Goal: Task Accomplishment & Management: Manage account settings

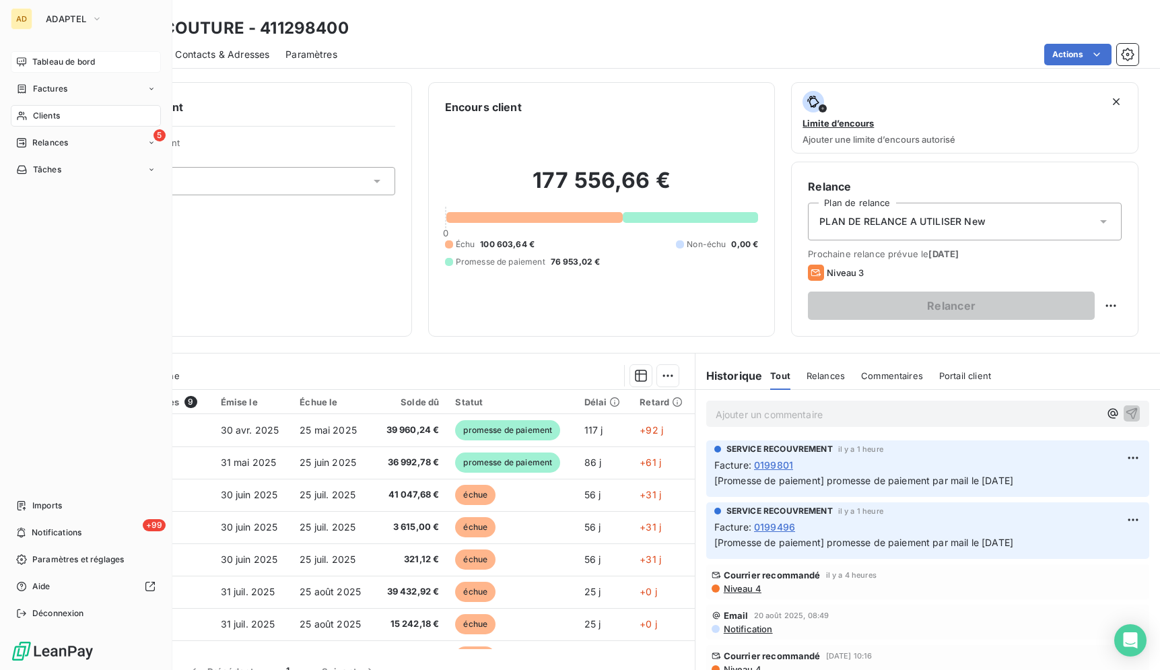
click at [95, 56] on span "Tableau de bord" at bounding box center [63, 62] width 63 height 12
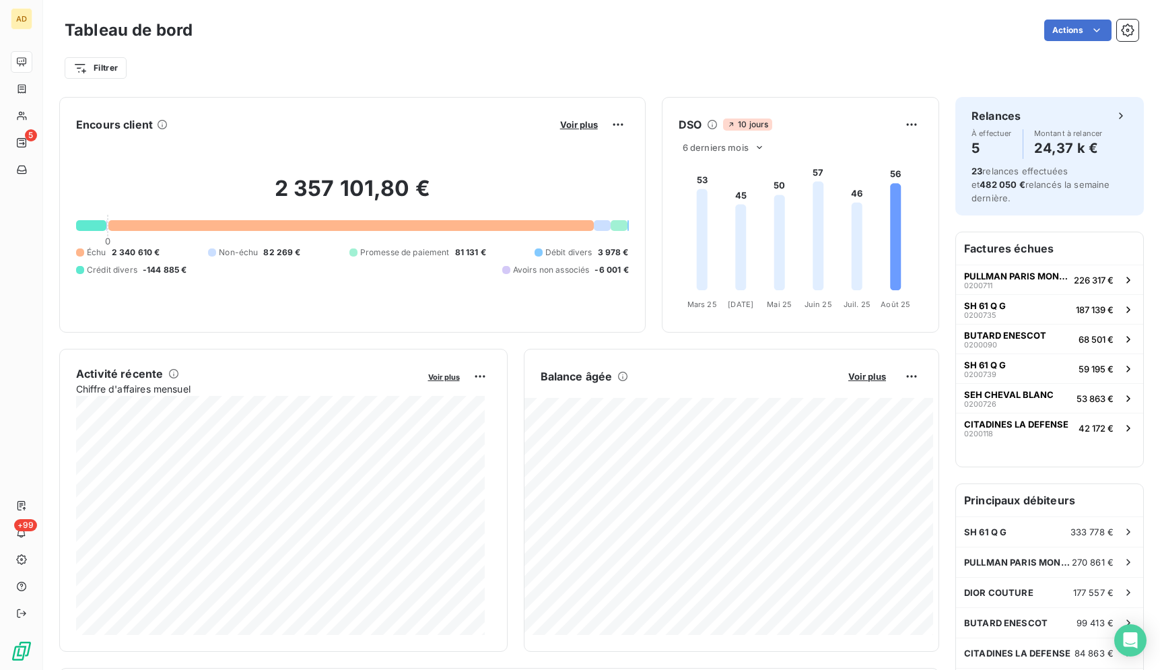
drag, startPoint x: 1145, startPoint y: 135, endPoint x: 1140, endPoint y: 152, distance: 16.8
drag, startPoint x: 1140, startPoint y: 152, endPoint x: 1137, endPoint y: 159, distance: 7.0
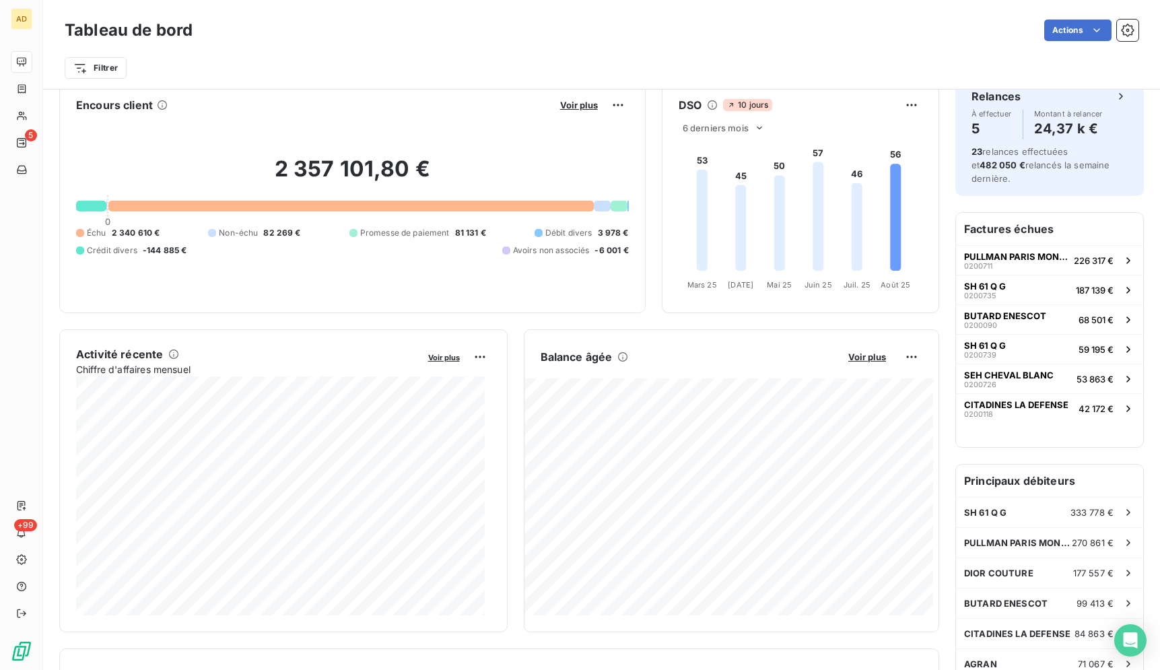
scroll to position [28, 0]
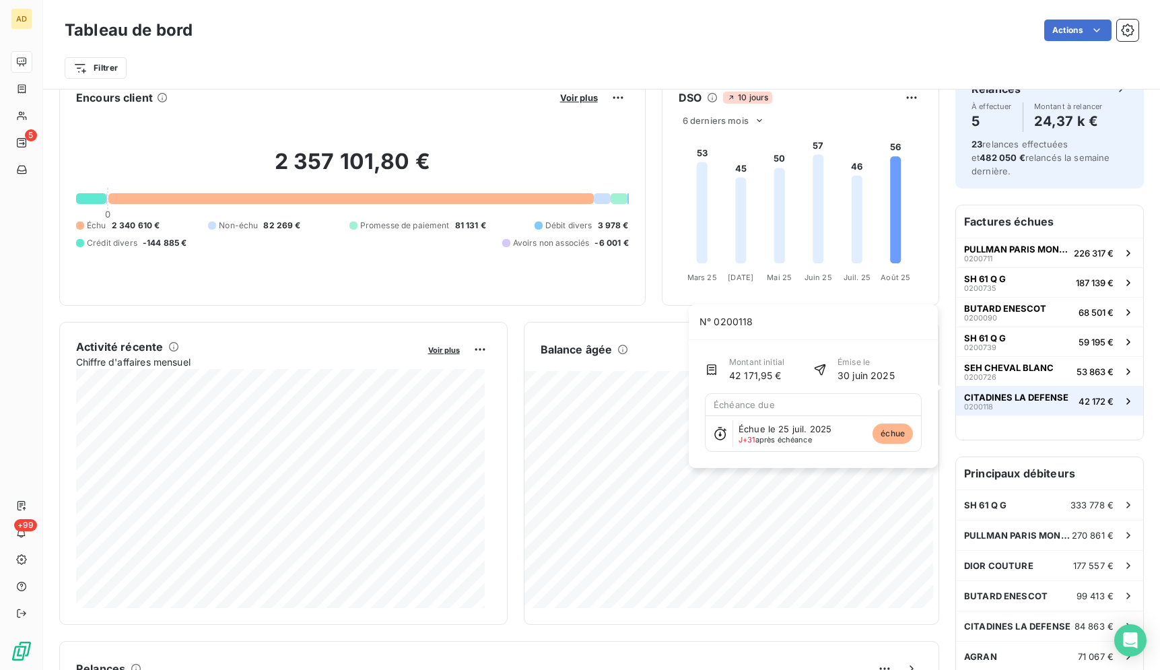
drag, startPoint x: 1086, startPoint y: 389, endPoint x: 1082, endPoint y: 398, distance: 9.6
click at [1082, 398] on button "CITADINES LA DEFENSE 0200118 42 172 €" at bounding box center [1049, 401] width 187 height 30
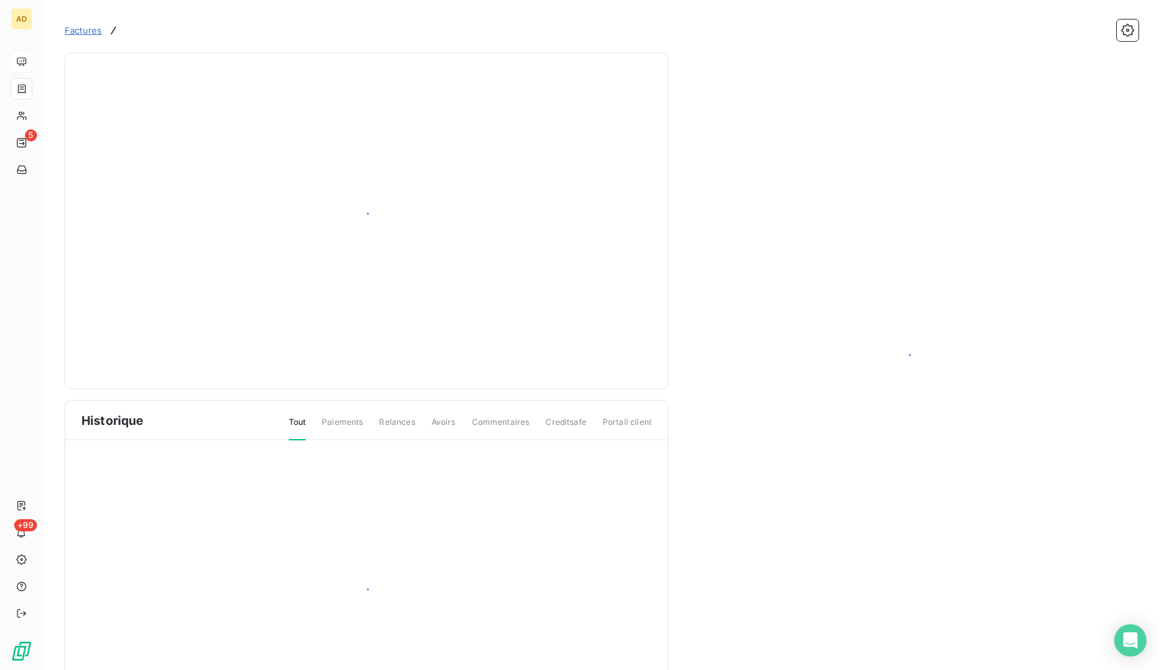
click at [1086, 364] on div at bounding box center [909, 363] width 459 height 620
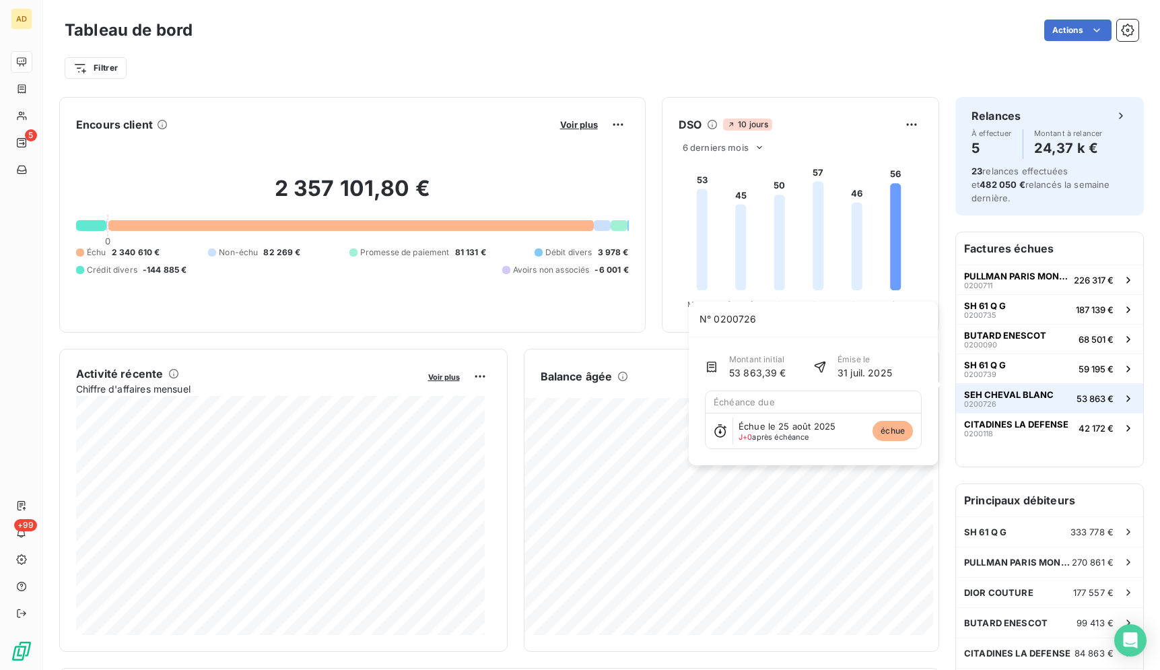
click at [1001, 389] on span "SEH CHEVAL BLANC" at bounding box center [1009, 394] width 90 height 11
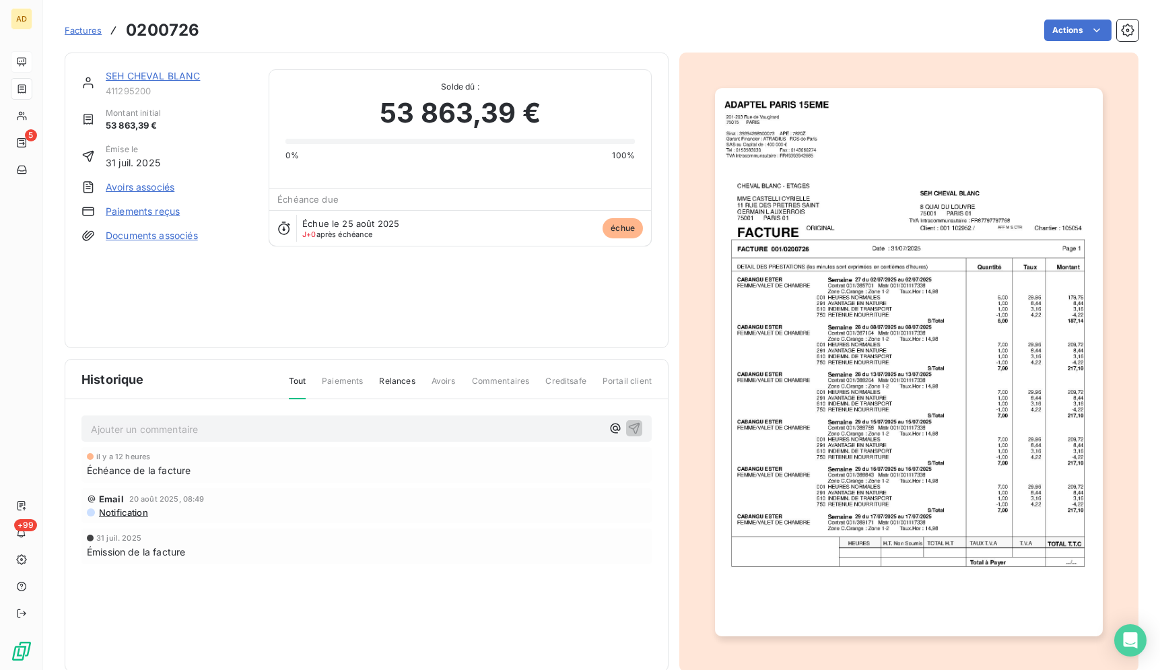
click at [197, 77] on link "SEH CHEVAL BLANC" at bounding box center [153, 75] width 94 height 11
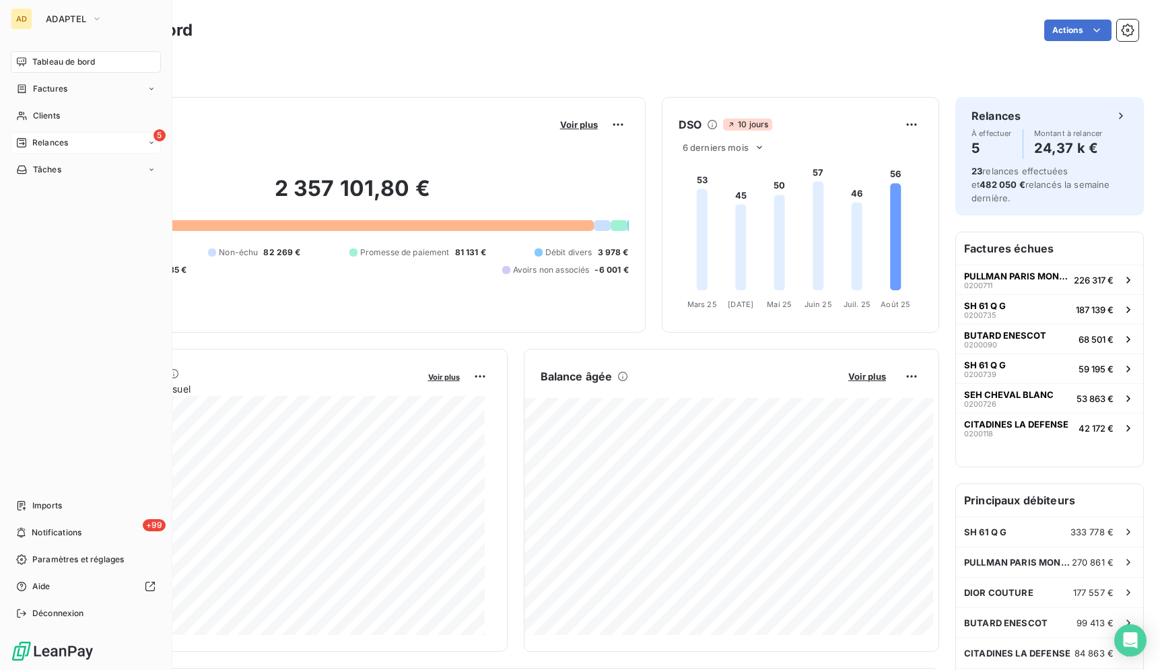
click at [24, 136] on div "5 Relances" at bounding box center [86, 143] width 150 height 22
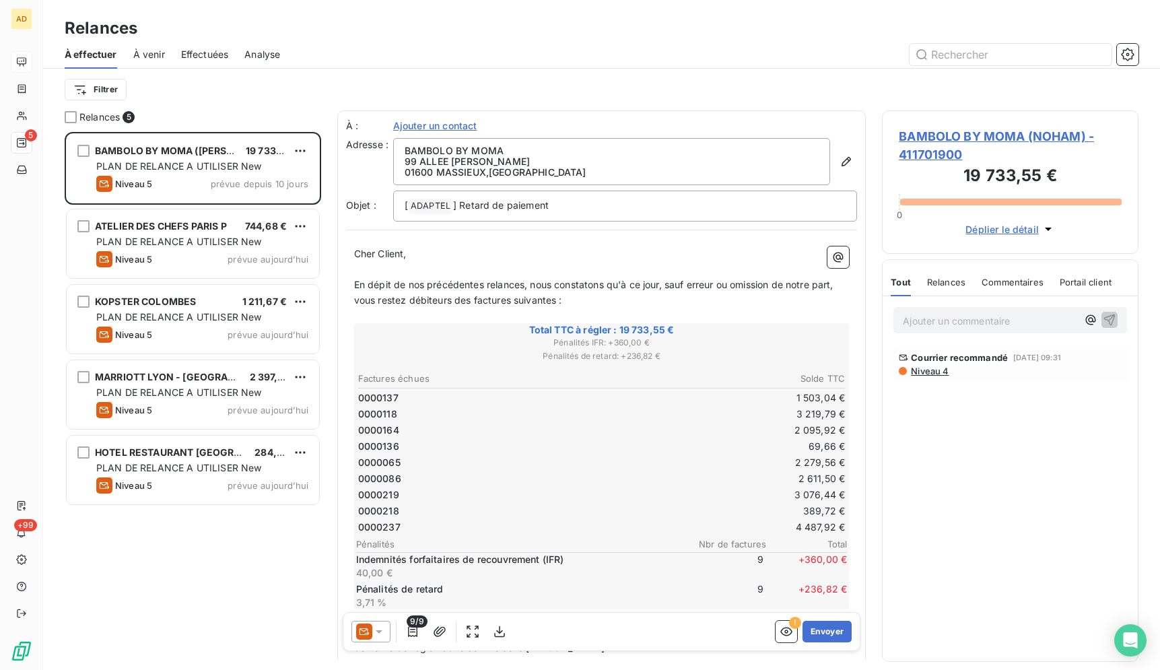
scroll to position [527, 245]
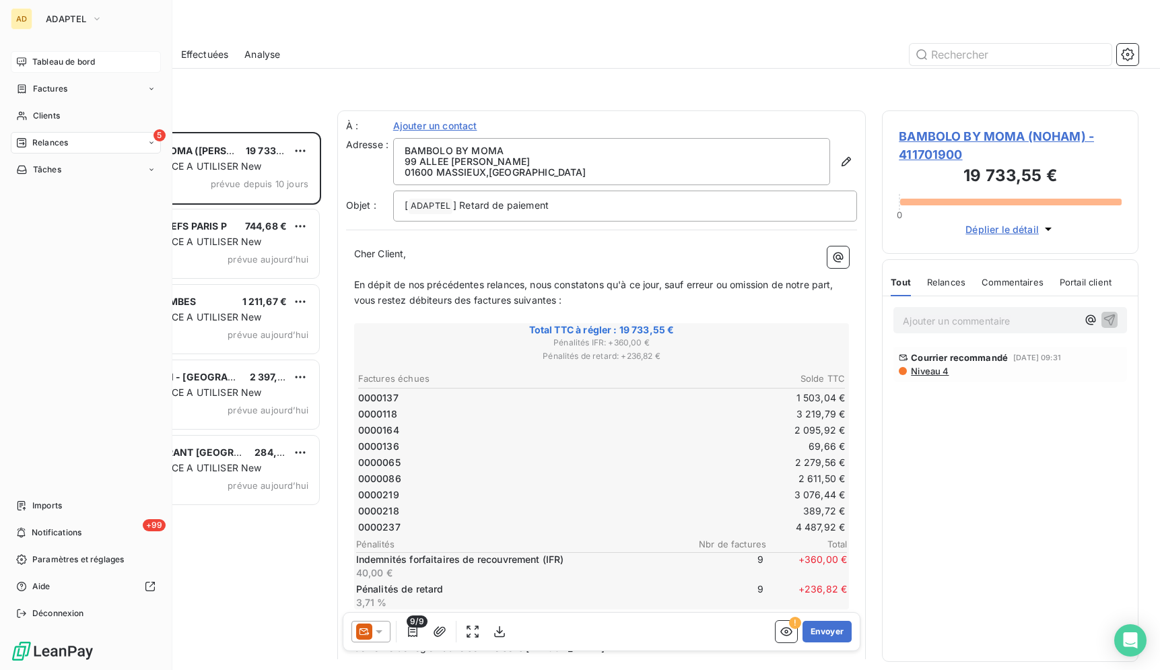
click at [20, 144] on icon at bounding box center [21, 142] width 11 height 11
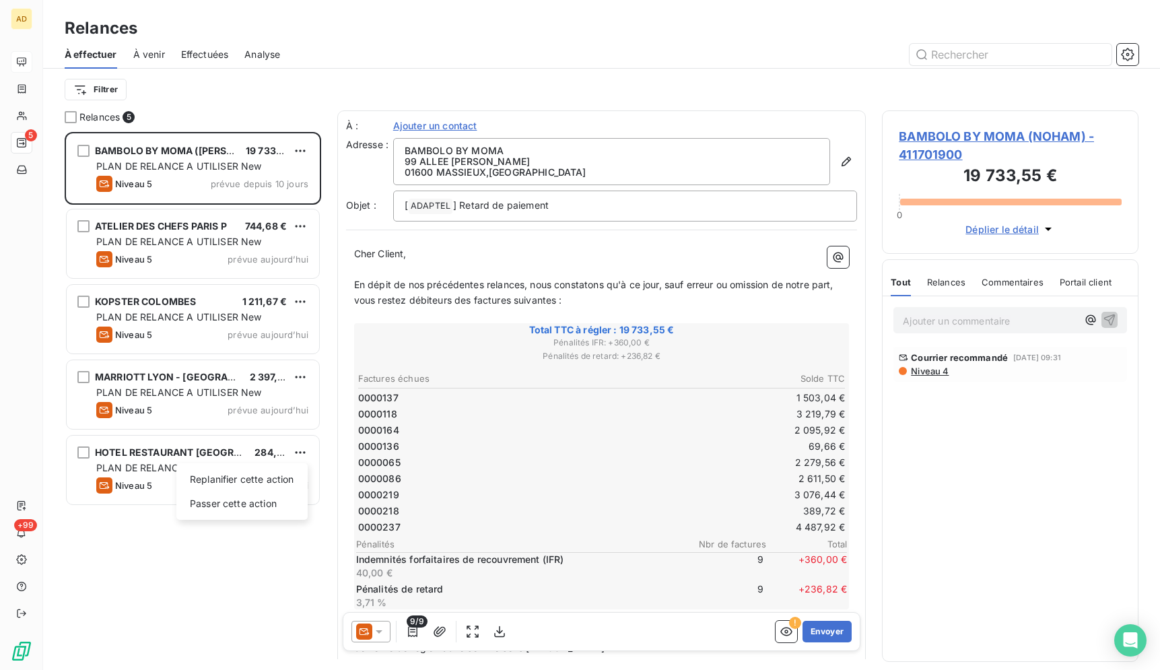
scroll to position [527, 245]
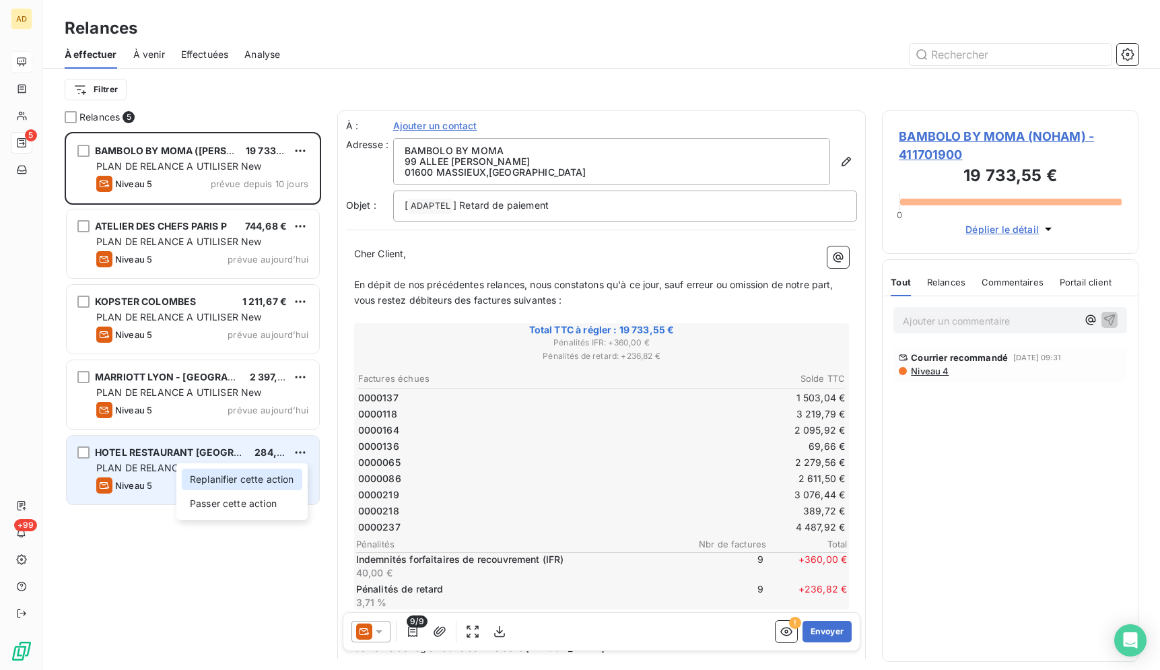
click at [272, 477] on div "Replanifier cette action" at bounding box center [242, 480] width 121 height 22
select select "7"
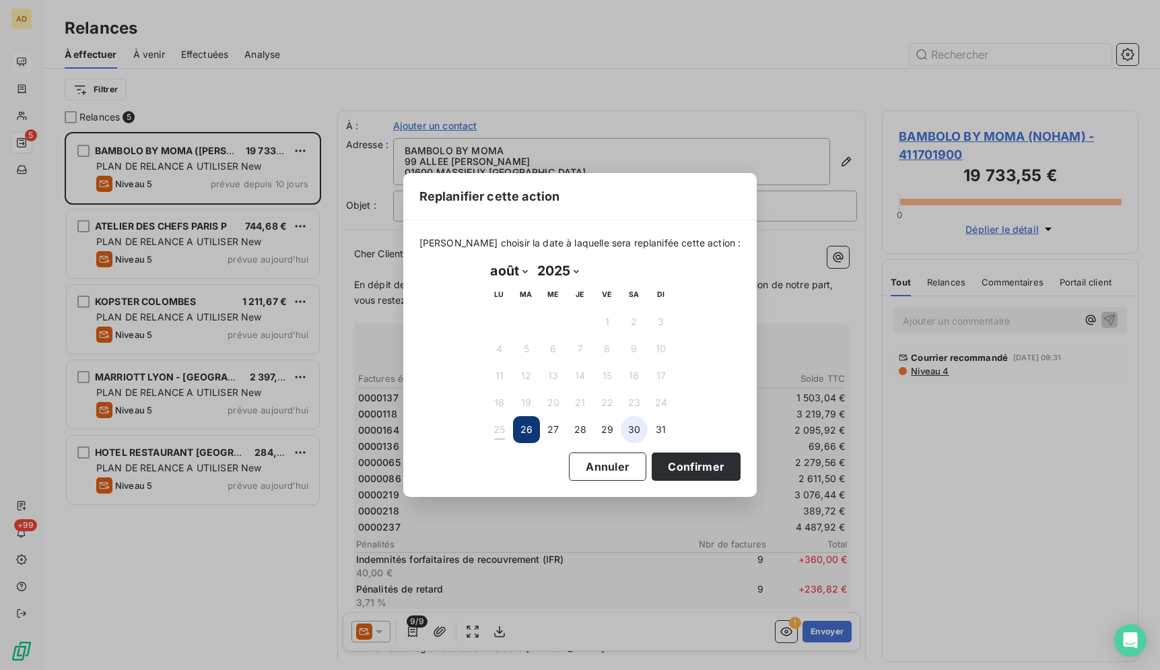
click at [628, 428] on button "30" at bounding box center [634, 429] width 27 height 27
click at [667, 473] on button "Confirmer" at bounding box center [696, 467] width 89 height 28
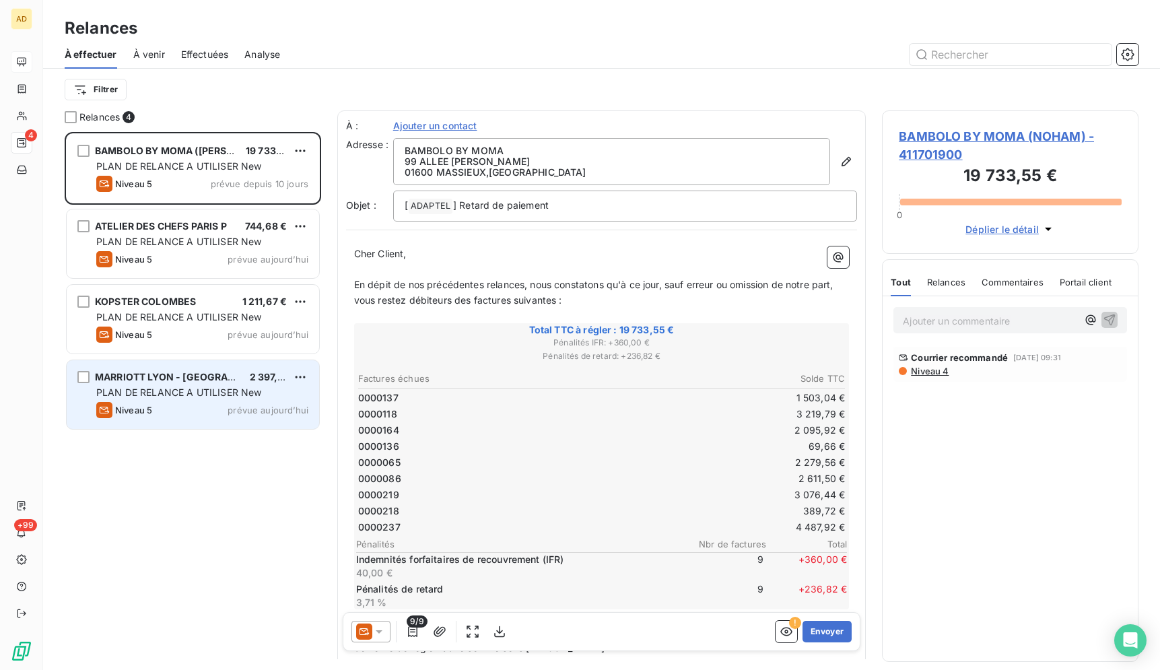
click at [315, 378] on div "MARRIOTT LYON - LE ZUCCA 2 397,07 € PLAN DE RELANCE A UTILISER New Niveau 5 pré…" at bounding box center [193, 394] width 253 height 69
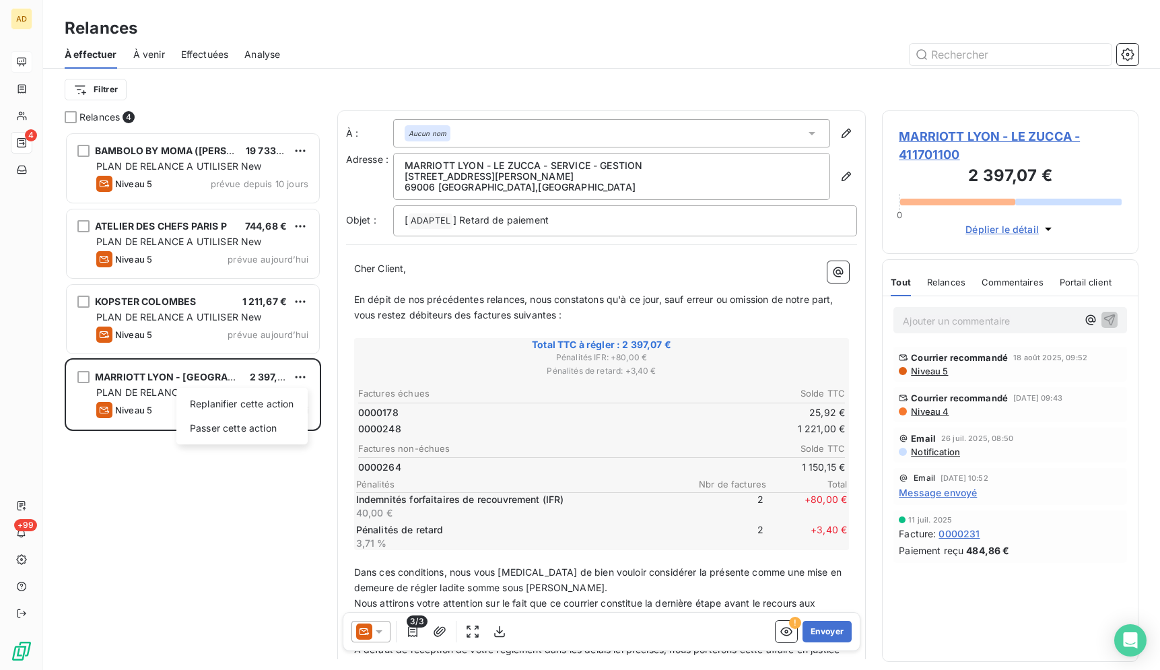
scroll to position [527, 245]
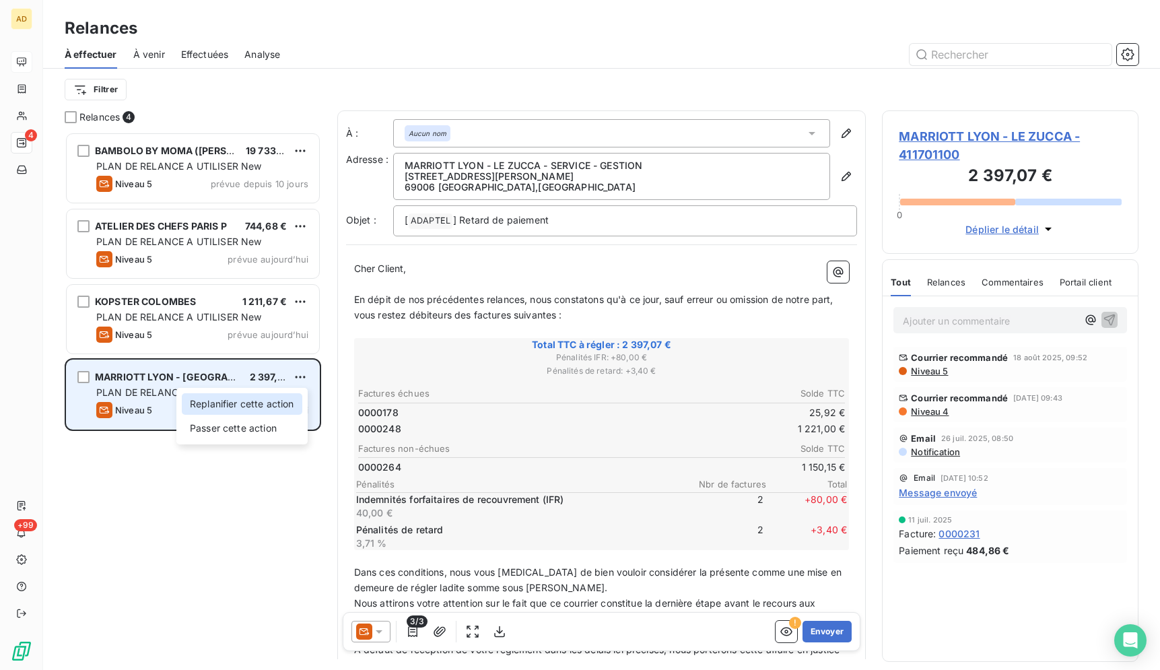
click at [270, 401] on div "Replanifier cette action" at bounding box center [242, 404] width 121 height 22
select select "7"
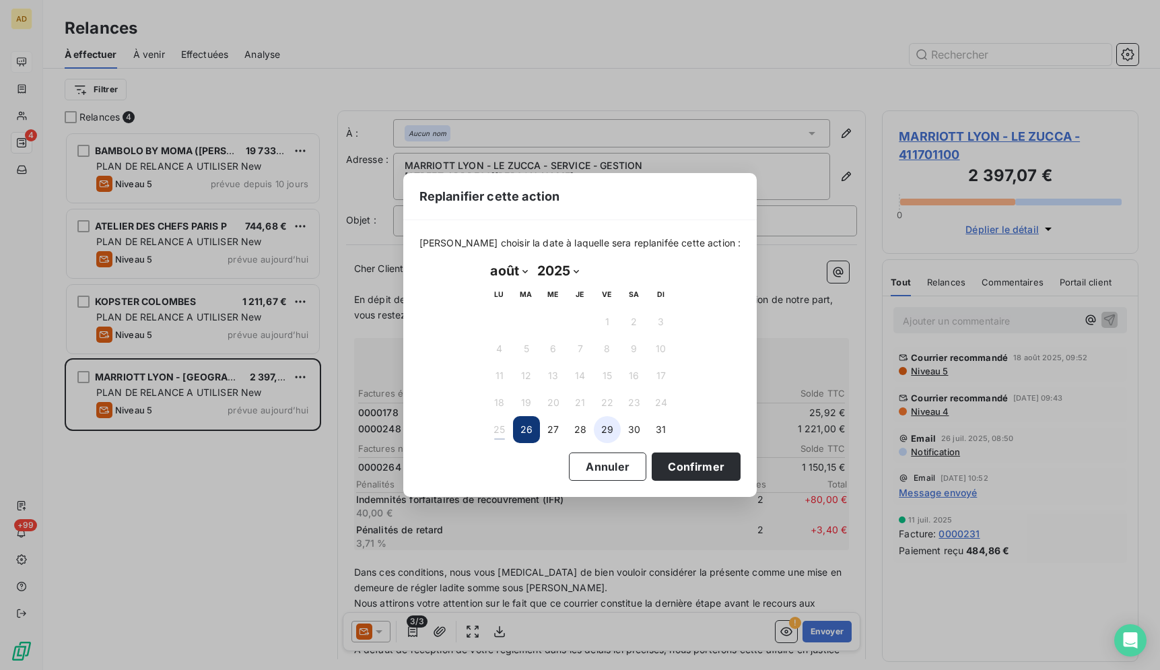
click at [609, 431] on button "29" at bounding box center [607, 429] width 27 height 27
click at [654, 467] on button "Confirmer" at bounding box center [696, 467] width 89 height 28
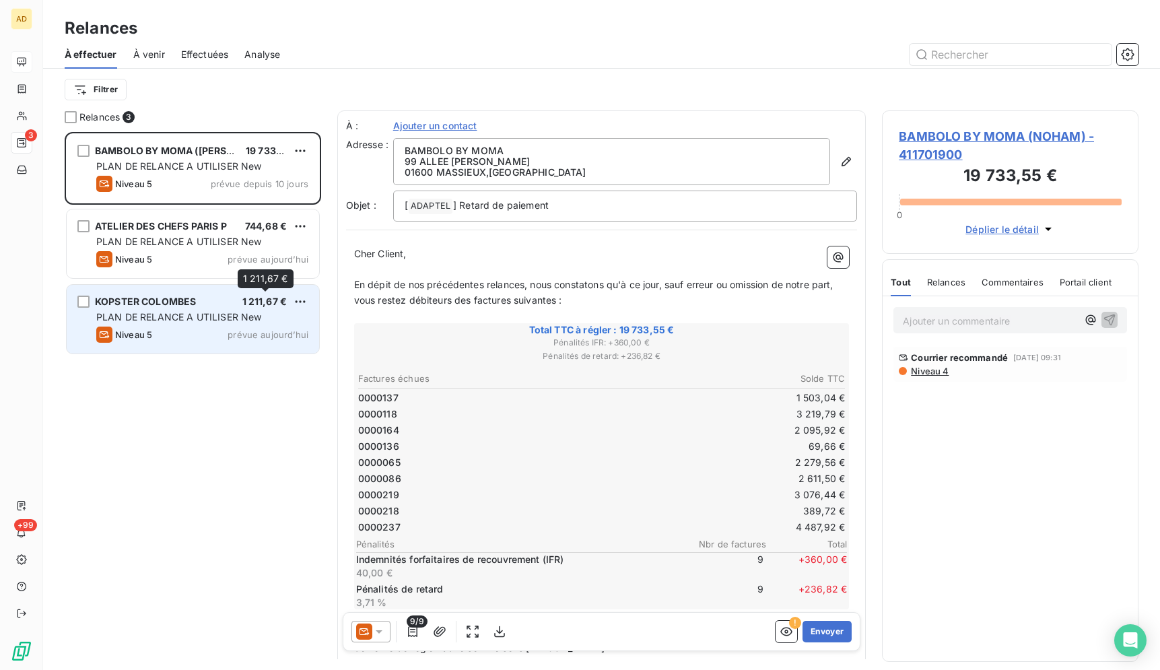
click at [286, 304] on span "1 211,67 €" at bounding box center [264, 301] width 45 height 11
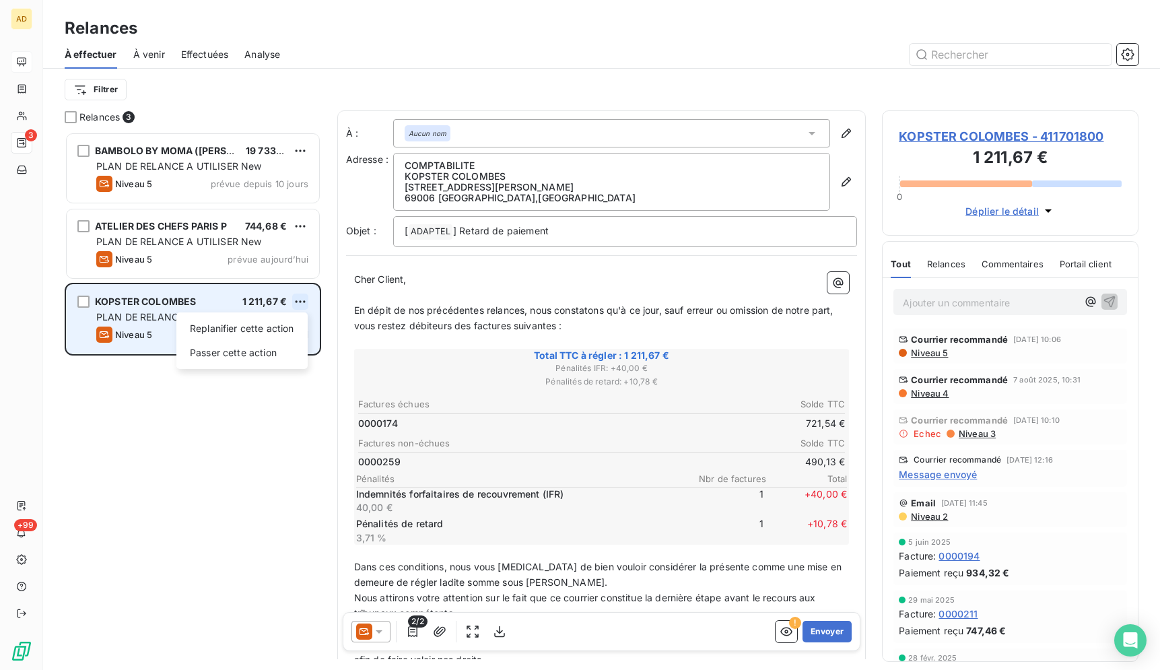
scroll to position [527, 245]
click at [286, 341] on div "Replanifier cette action Passer cette action" at bounding box center [241, 340] width 131 height 57
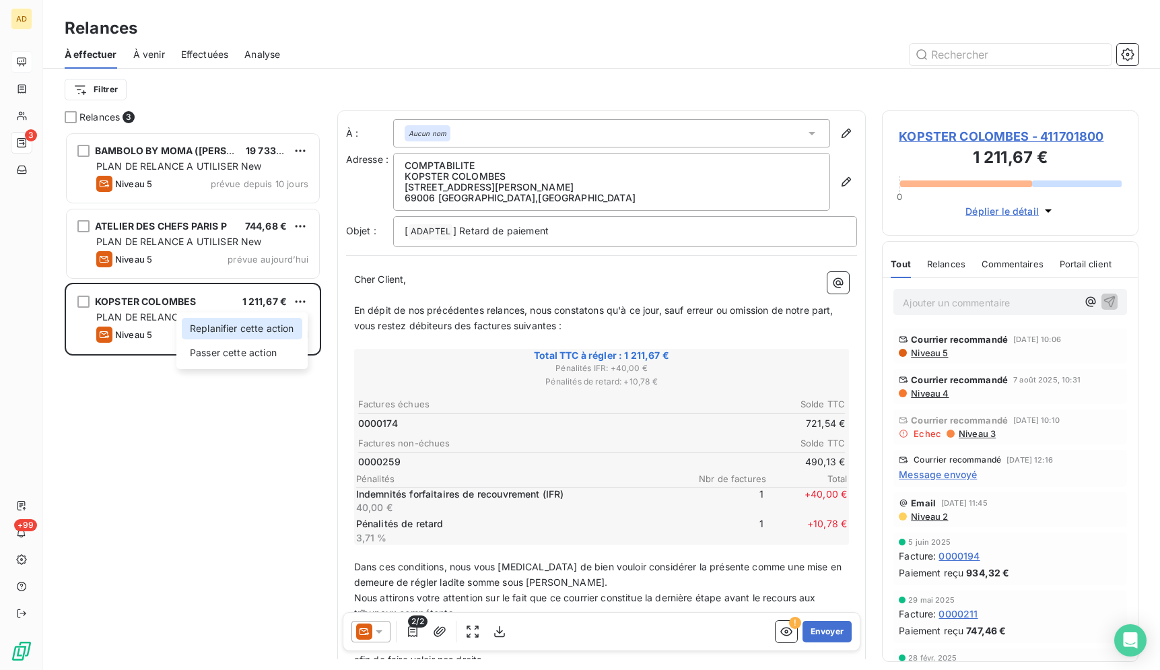
click at [265, 328] on div "Replanifier cette action" at bounding box center [242, 329] width 121 height 22
select select "7"
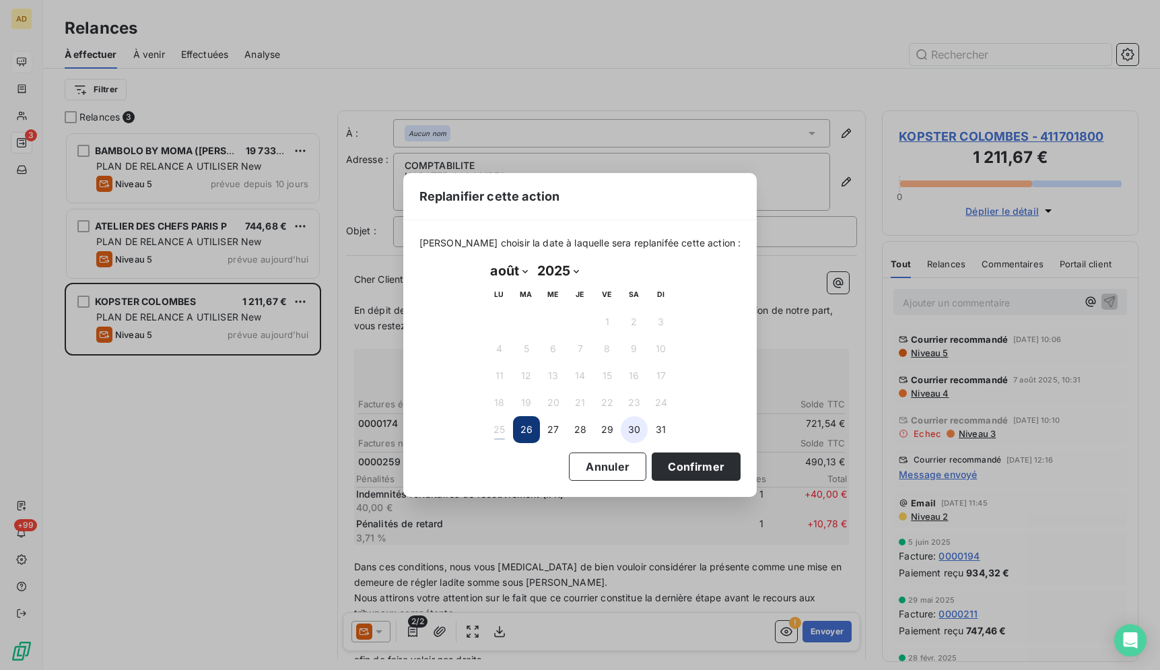
click at [624, 428] on button "30" at bounding box center [634, 429] width 27 height 27
click at [283, 473] on div "Replanifier cette action Veuillez choisir la date à laquelle sera replanifée ce…" at bounding box center [580, 335] width 1160 height 670
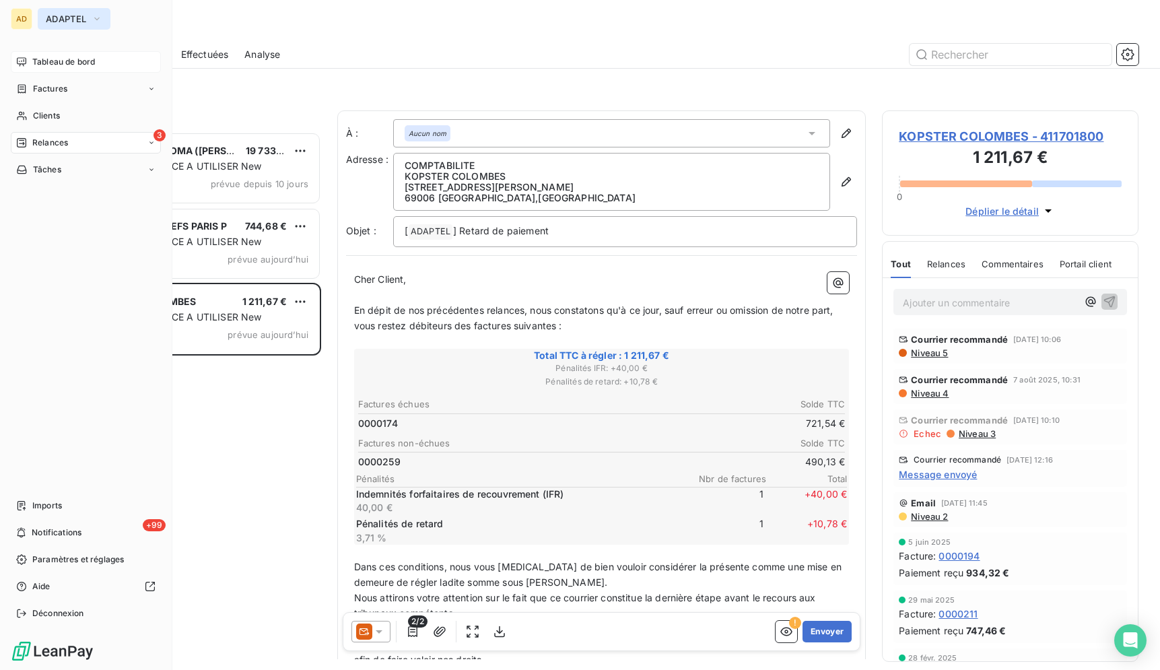
click at [82, 23] on span "ADAPTEL" at bounding box center [66, 18] width 40 height 11
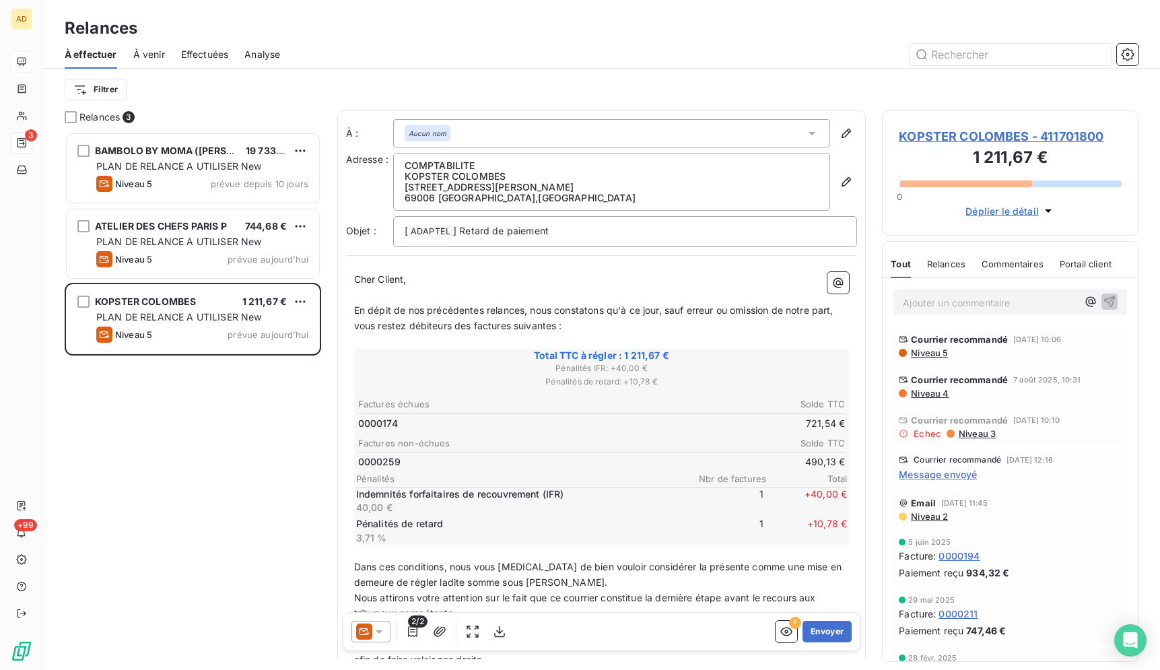
click at [939, 130] on span "KOPSTER COLOMBES - 411701800" at bounding box center [1010, 136] width 223 height 18
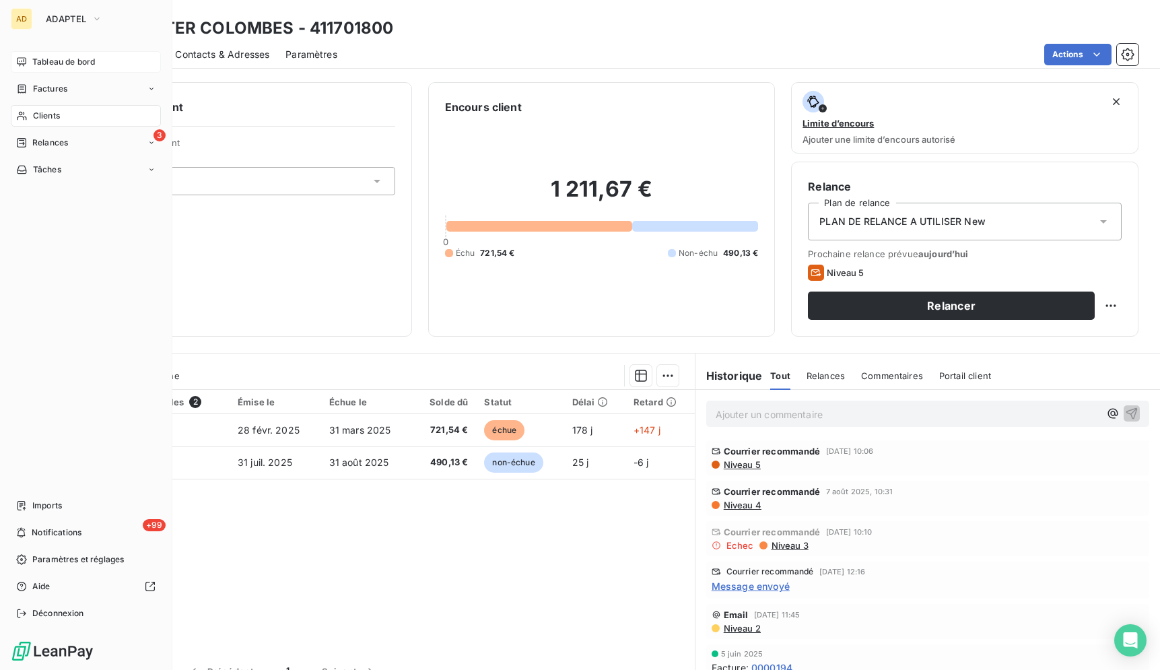
click at [38, 18] on button "ADAPTEL" at bounding box center [74, 19] width 73 height 22
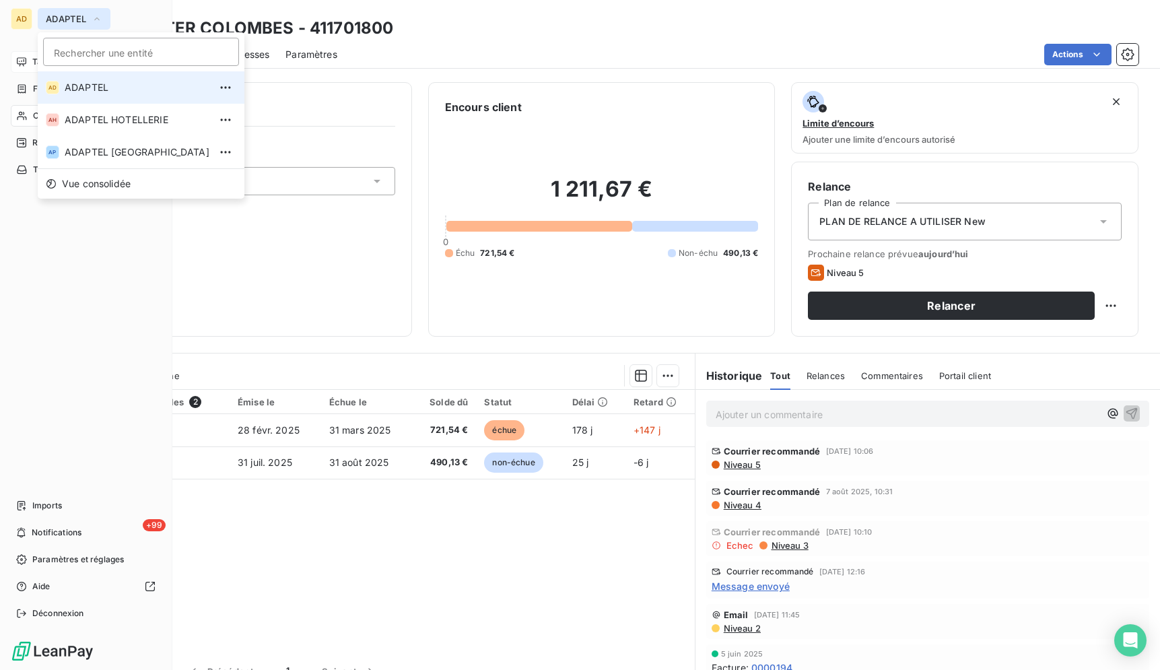
click at [55, 18] on span "ADAPTEL" at bounding box center [66, 18] width 40 height 11
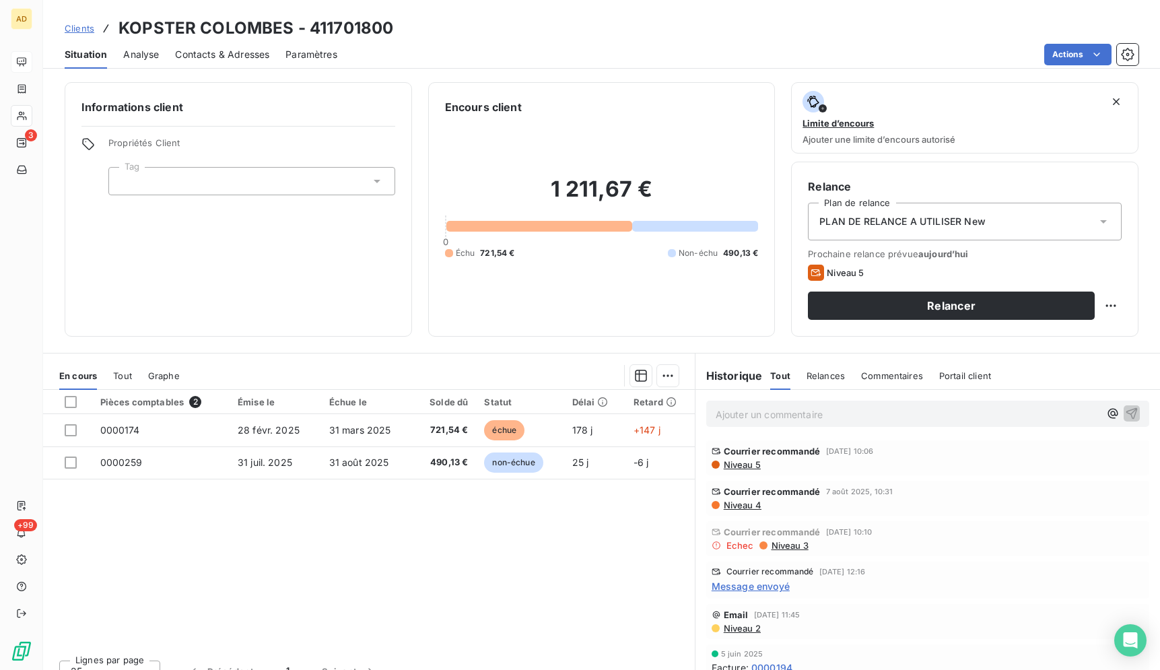
click at [530, 559] on div "Pièces comptables 2 Émise le Échue le Solde dû Statut Délai Retard 0000174 28 f…" at bounding box center [369, 519] width 652 height 259
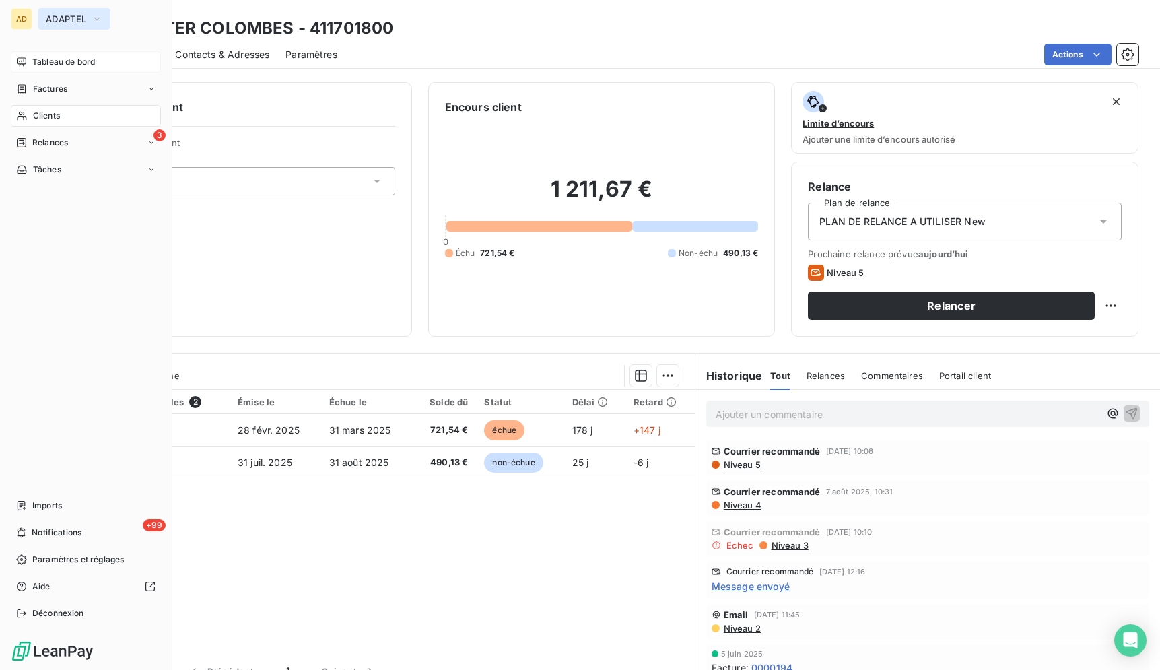
click at [46, 15] on span "ADAPTEL" at bounding box center [66, 18] width 40 height 11
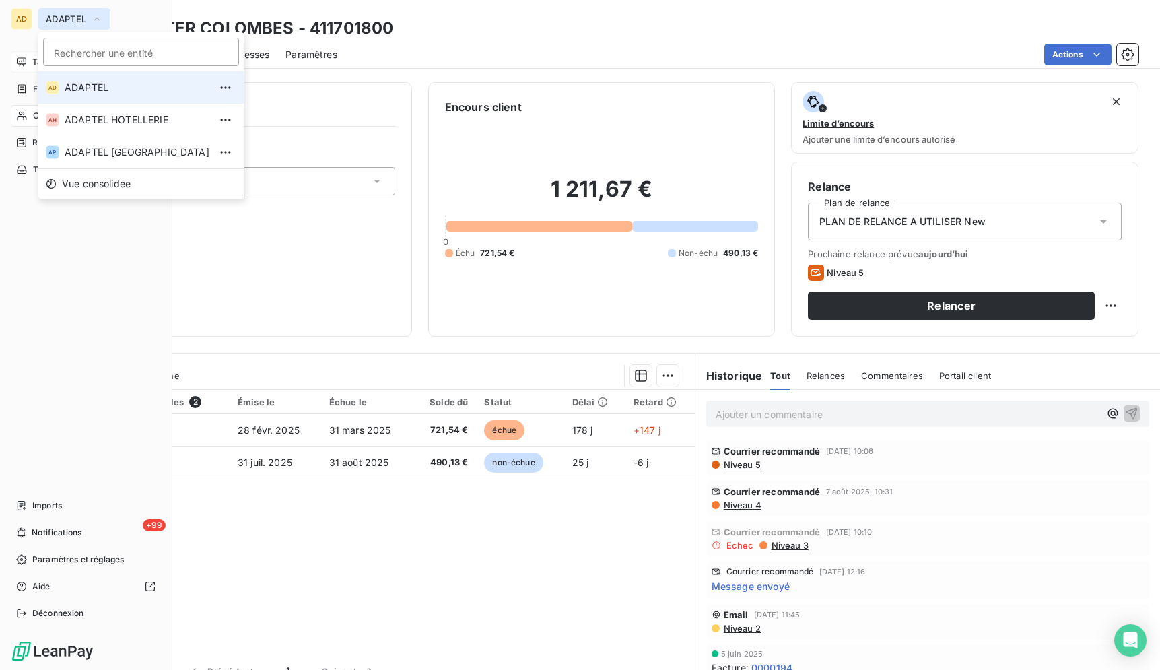
click at [56, 15] on span "ADAPTEL" at bounding box center [66, 18] width 40 height 11
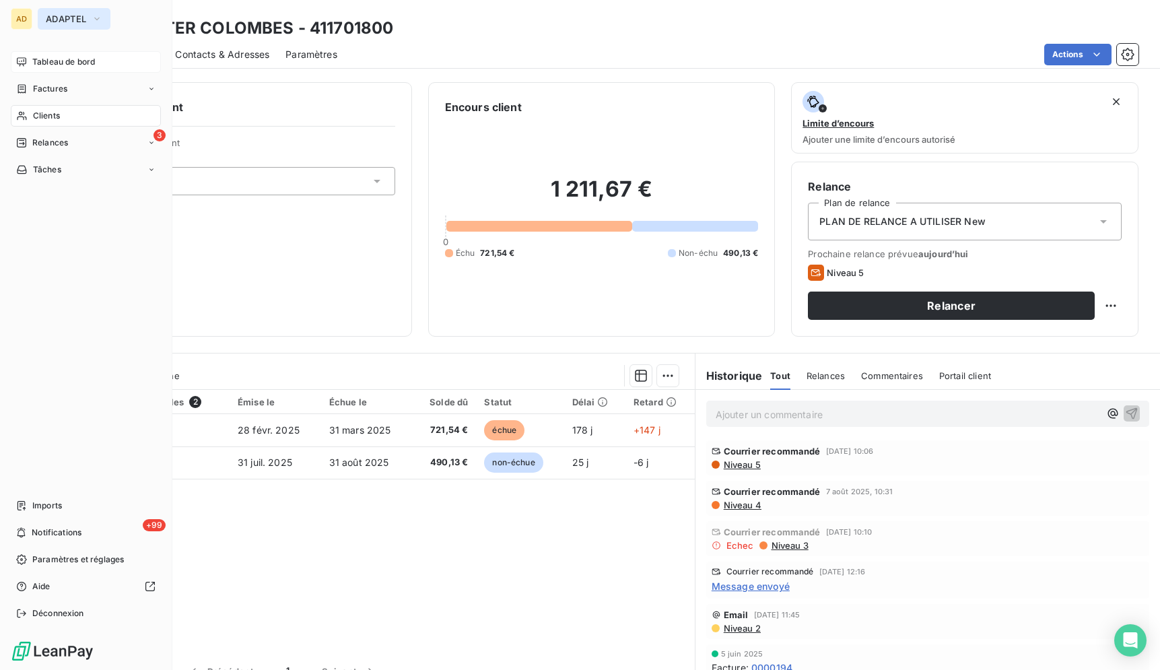
click at [78, 15] on span "ADAPTEL" at bounding box center [66, 18] width 40 height 11
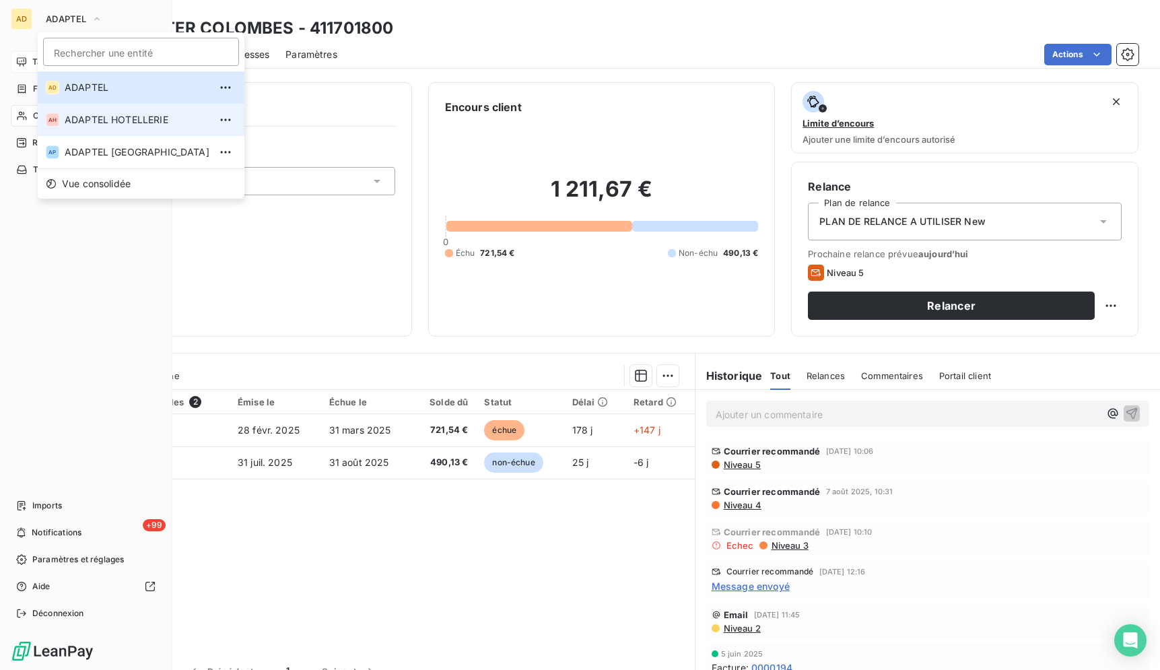
click at [102, 120] on span "ADAPTEL HOTELLERIE" at bounding box center [137, 119] width 145 height 13
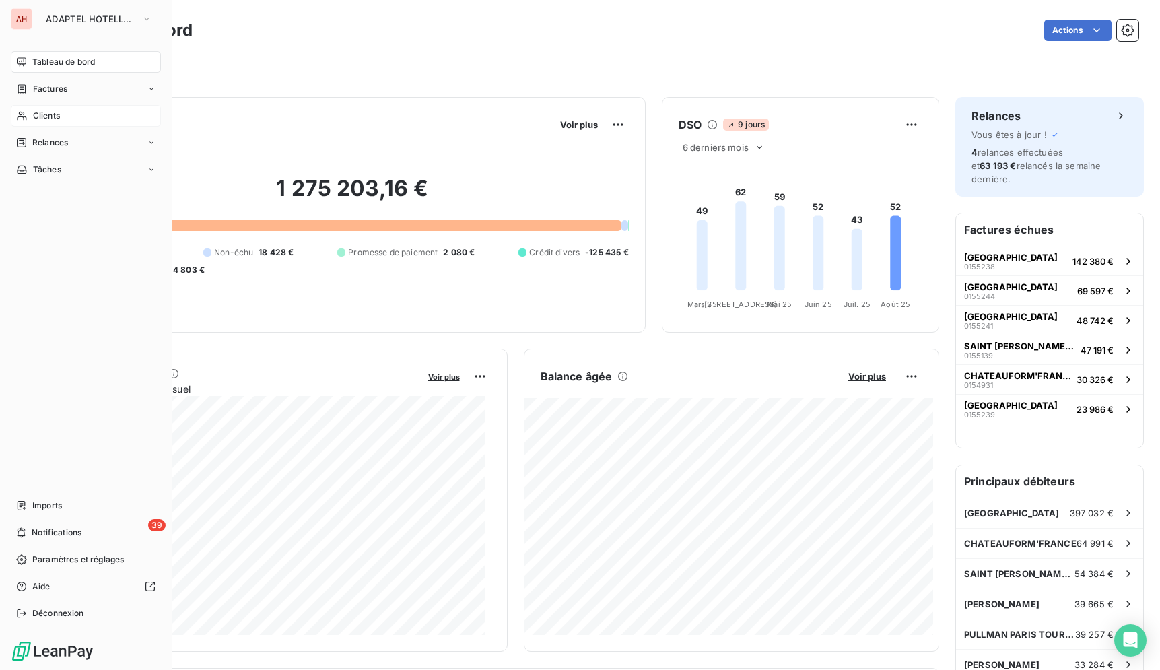
click at [53, 114] on span "Clients" at bounding box center [46, 116] width 27 height 12
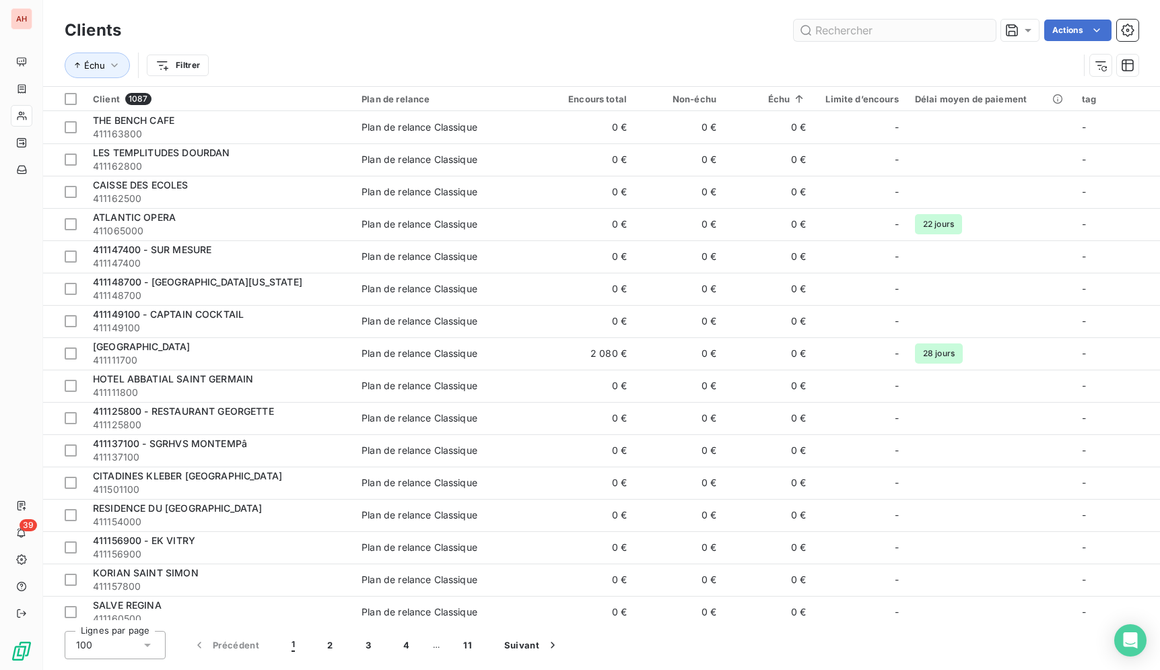
click at [960, 30] on input "text" at bounding box center [895, 31] width 202 height 22
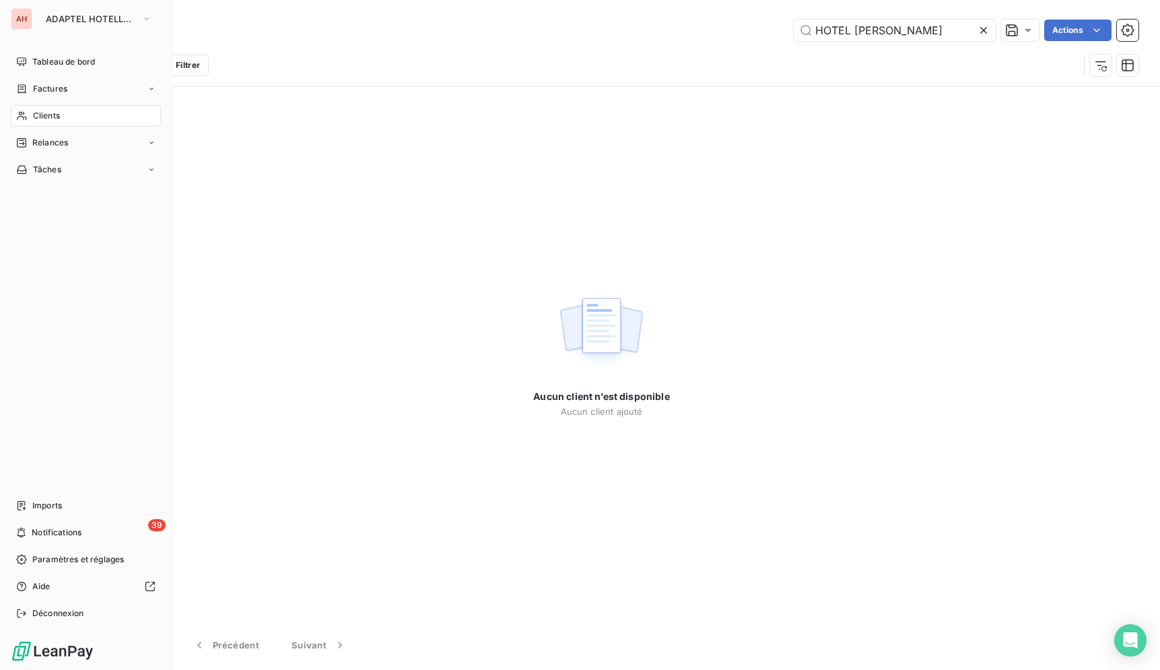
type input "HOTEL AKENA SERRIS"
click at [24, 15] on div "AH" at bounding box center [22, 19] width 22 height 22
click at [40, 14] on button "ADAPTEL HOTELLERIE" at bounding box center [99, 19] width 123 height 22
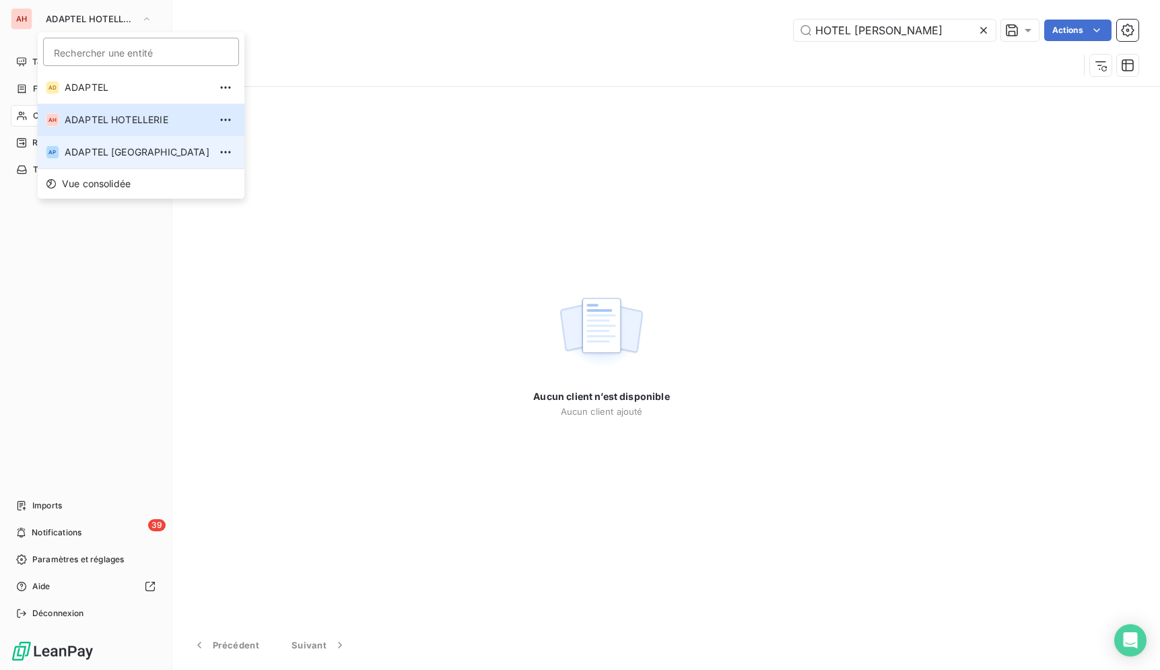
click at [108, 167] on li "AP ADAPTEL PARIS" at bounding box center [141, 152] width 207 height 32
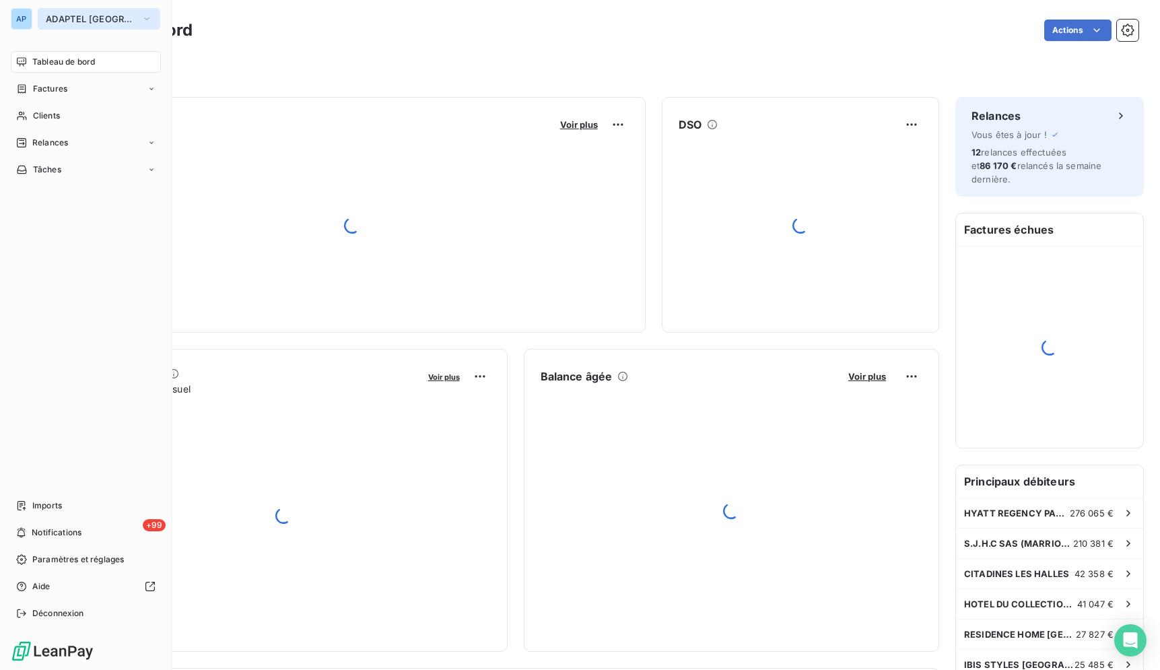
click at [51, 15] on span "ADAPTEL PARIS" at bounding box center [91, 18] width 90 height 11
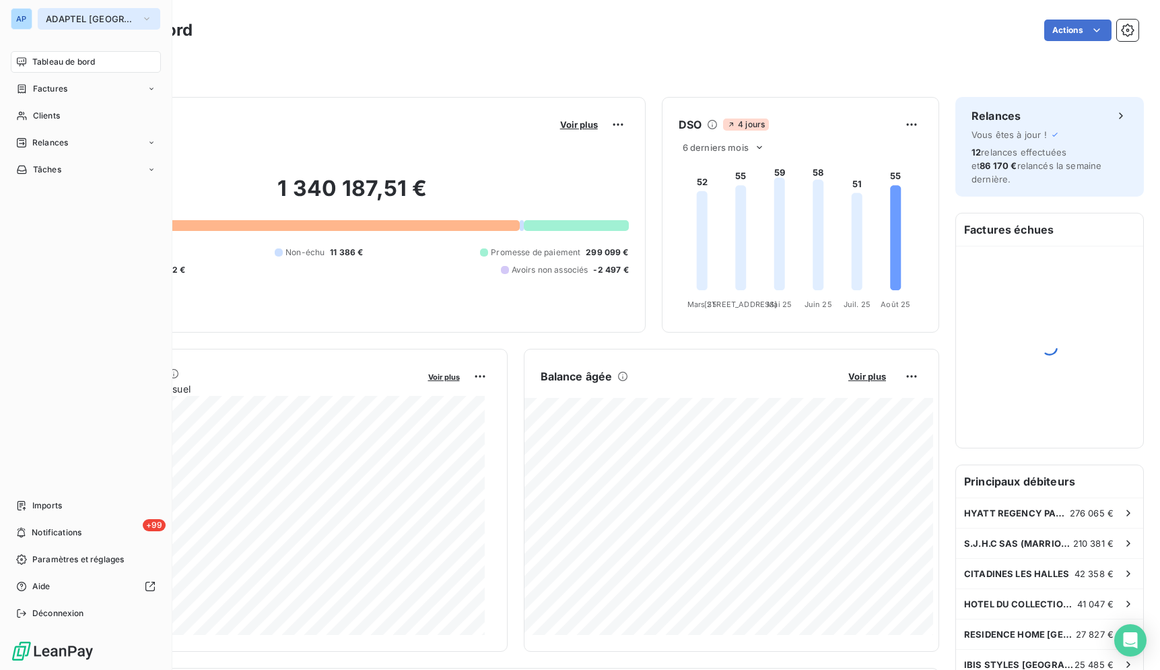
click at [45, 15] on button "ADAPTEL PARIS" at bounding box center [99, 19] width 123 height 22
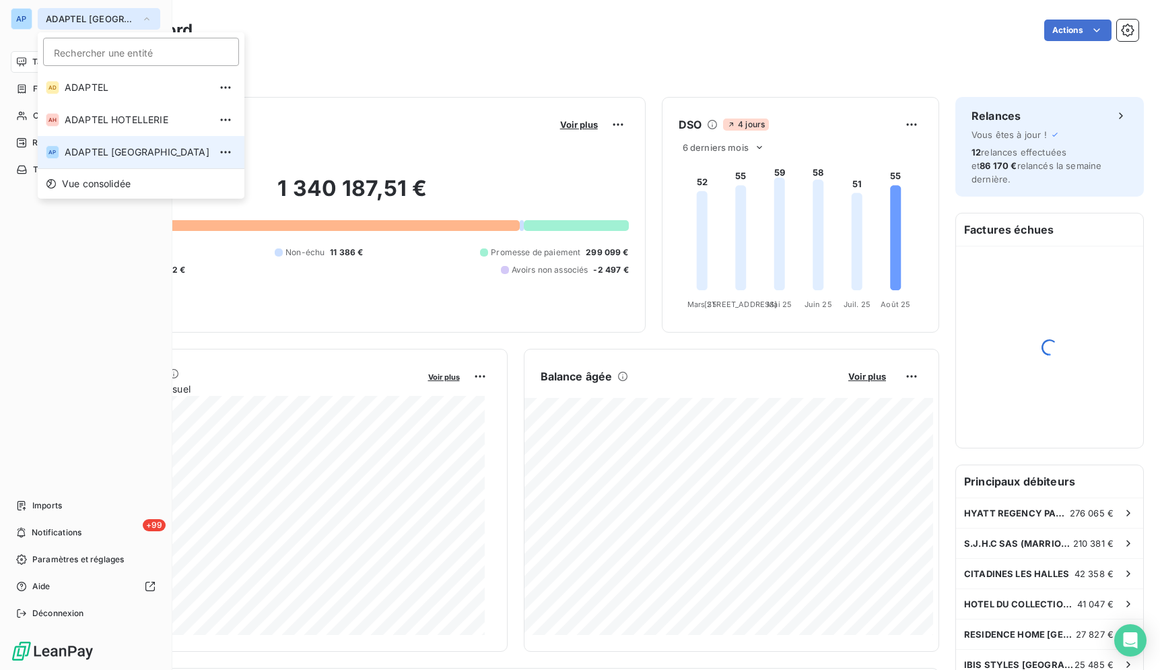
click at [68, 15] on span "ADAPTEL PARIS" at bounding box center [91, 18] width 90 height 11
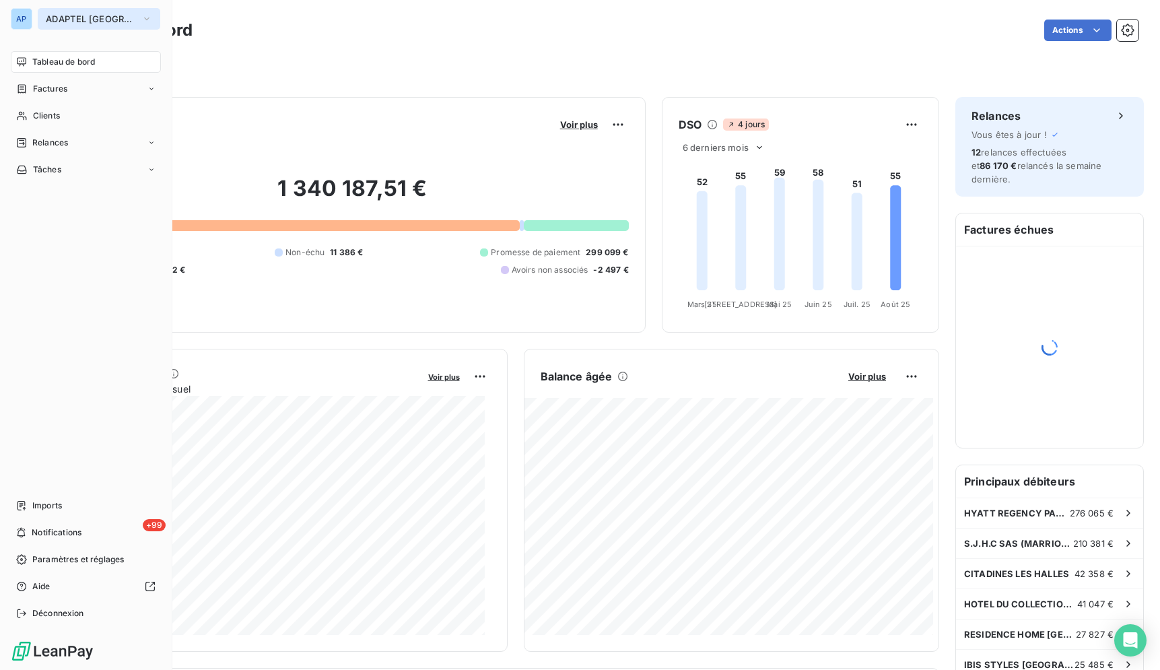
click at [68, 15] on span "ADAPTEL PARIS" at bounding box center [91, 18] width 90 height 11
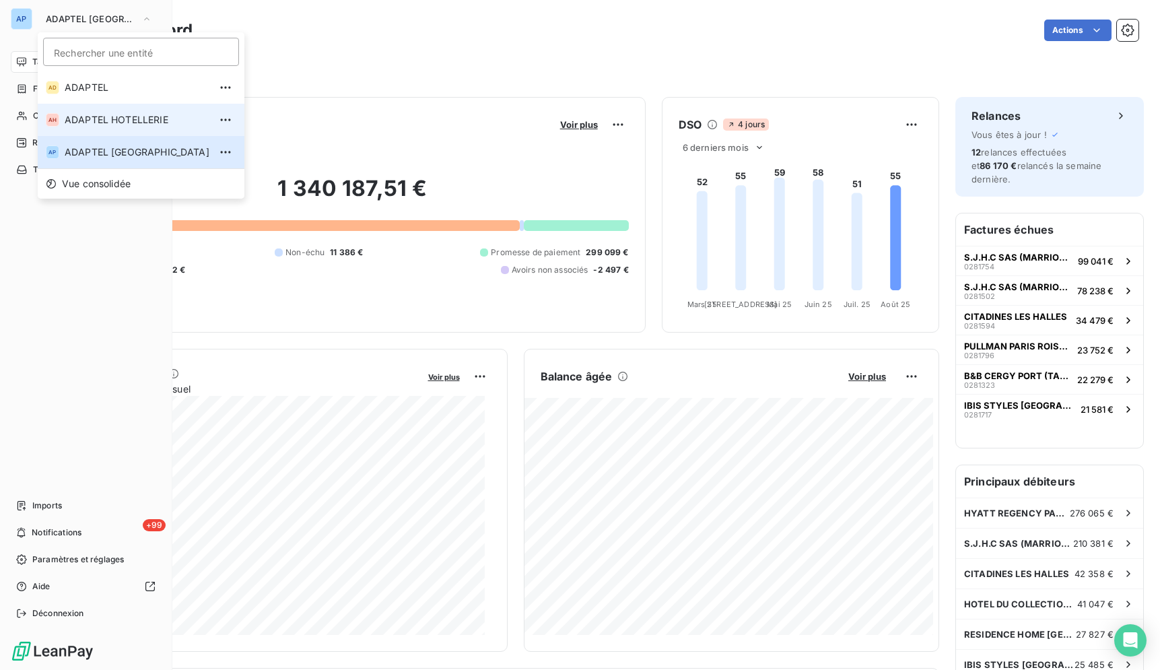
click at [78, 121] on span "ADAPTEL HOTELLERIE" at bounding box center [137, 119] width 145 height 13
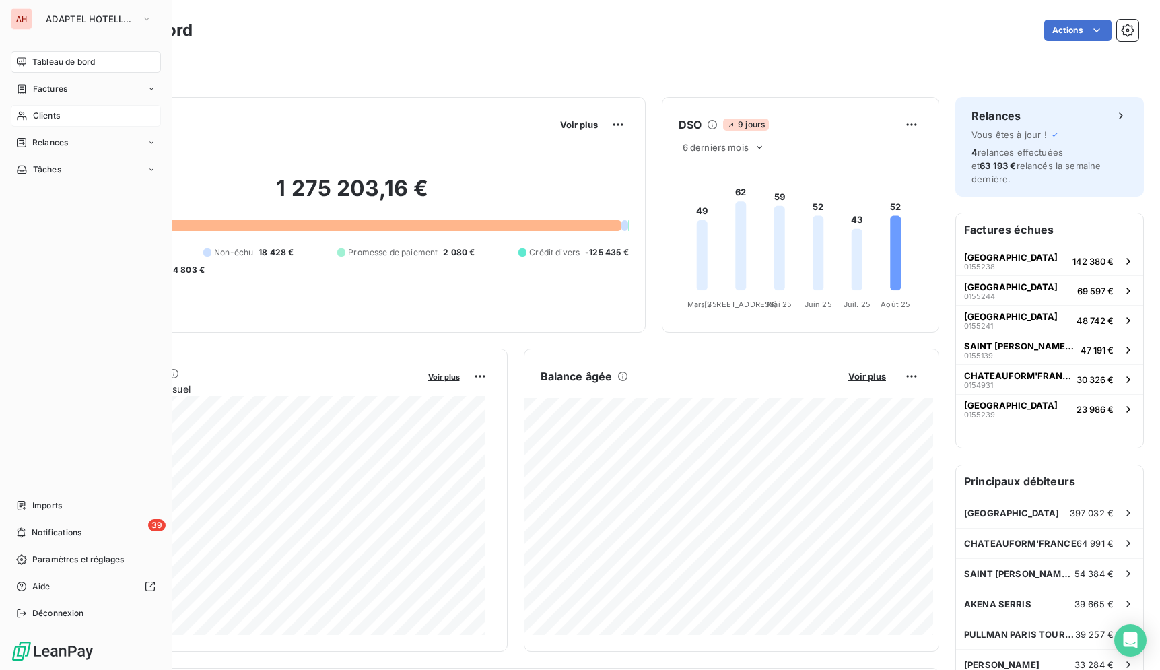
click at [36, 114] on span "Clients" at bounding box center [46, 116] width 27 height 12
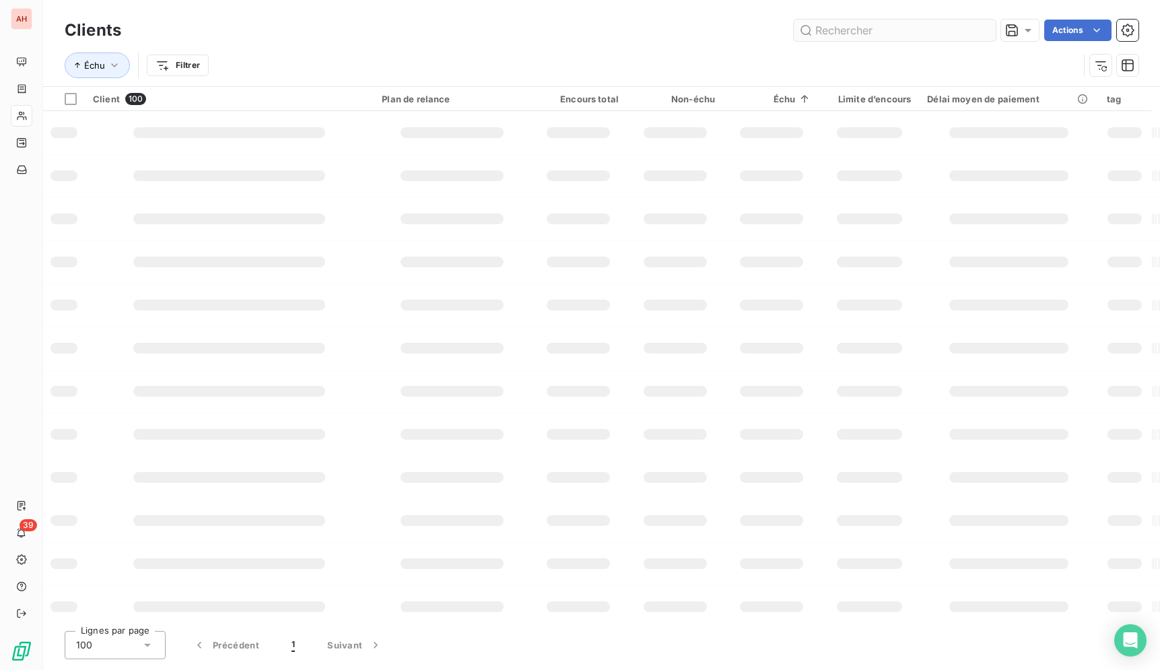
click at [948, 26] on input "text" at bounding box center [895, 31] width 202 height 22
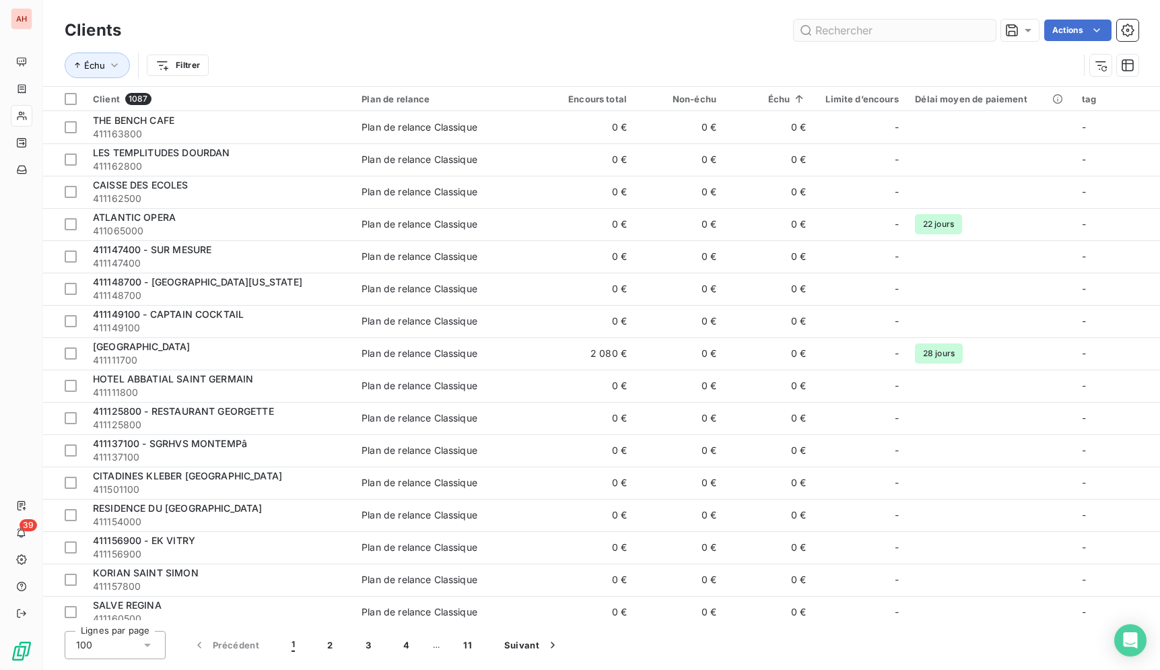
click at [948, 30] on input "text" at bounding box center [895, 31] width 202 height 22
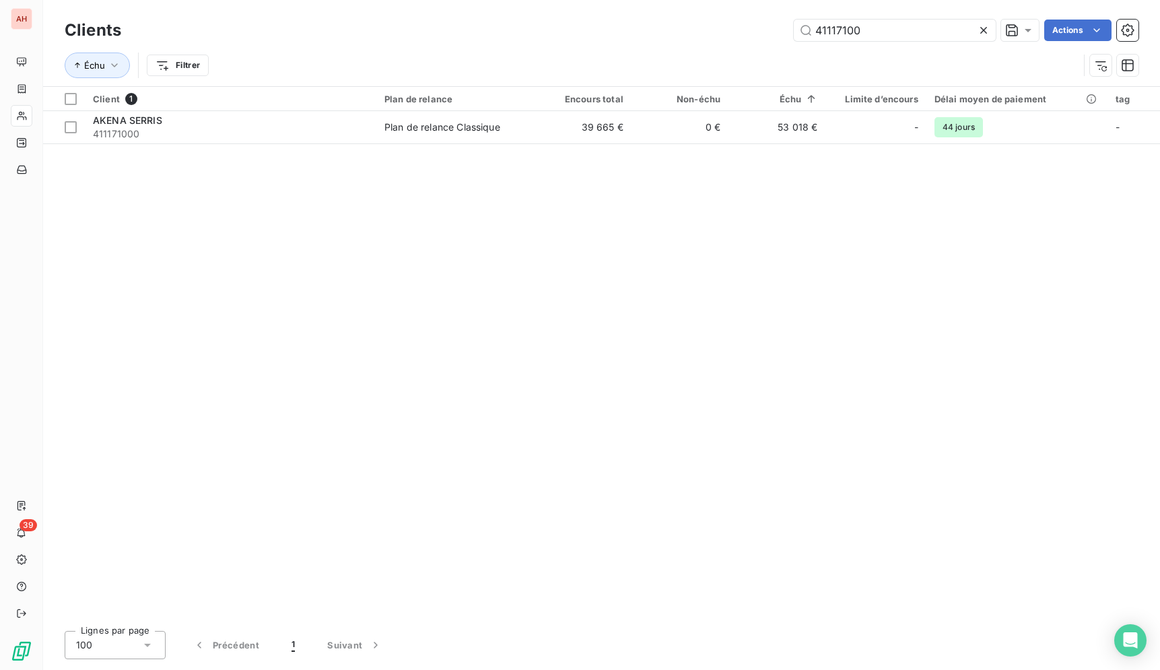
type input "41117100"
click at [884, 585] on div "Client 1 Plan de relance Encours total Non-échu Échu Limite d’encours Délai moy…" at bounding box center [601, 353] width 1117 height 533
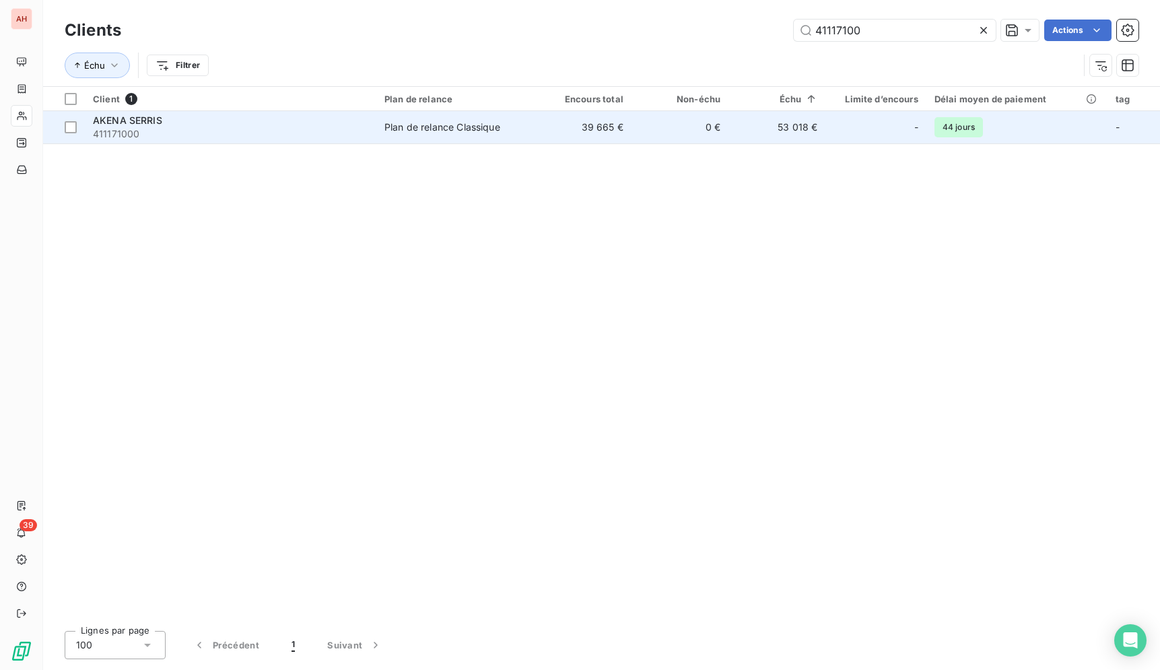
click at [696, 137] on td "0 €" at bounding box center [680, 127] width 97 height 32
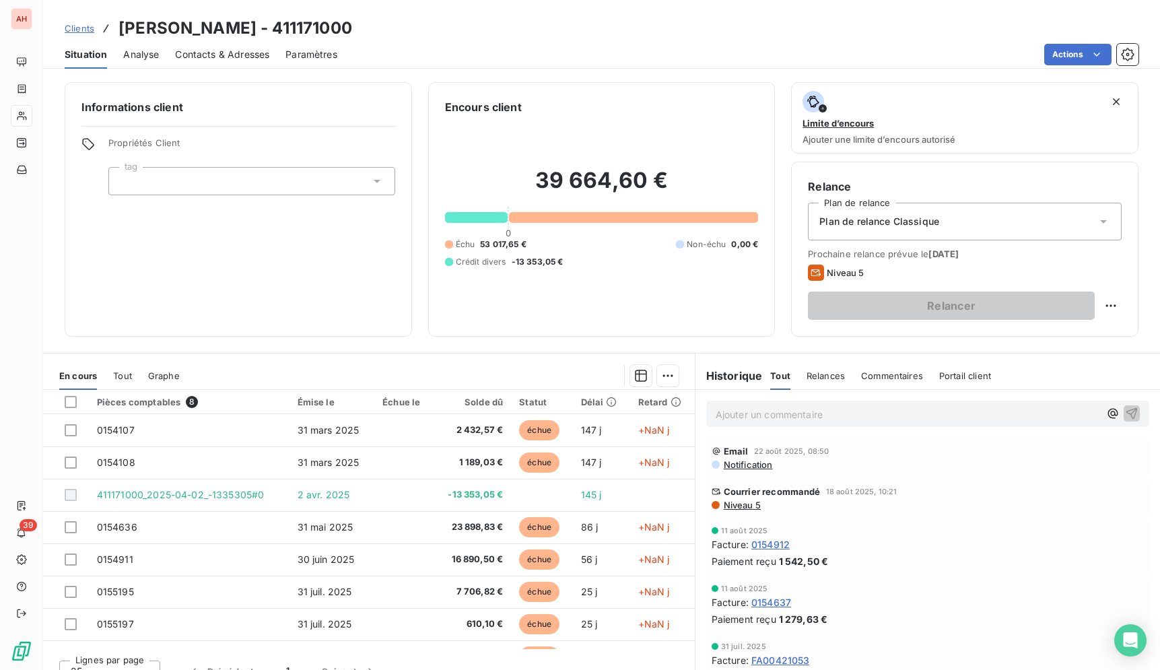
drag, startPoint x: 691, startPoint y: 419, endPoint x: 689, endPoint y: 428, distance: 9.0
click at [696, 428] on div "Ajouter un commentaire ﻿" at bounding box center [928, 414] width 465 height 48
drag, startPoint x: 688, startPoint y: 428, endPoint x: 682, endPoint y: 453, distance: 25.0
click at [682, 453] on div "En cours Tout Graphe Pièces comptables 8 Émise le Échue le Solde dû Statut Déla…" at bounding box center [601, 521] width 1117 height 337
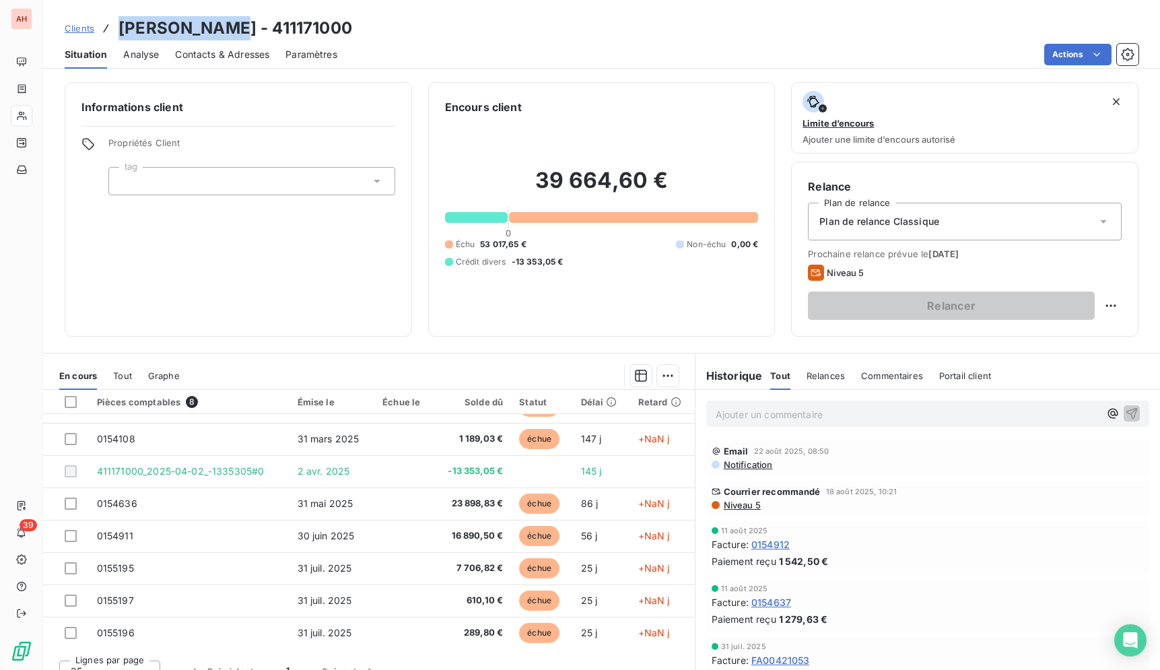
drag, startPoint x: 233, startPoint y: 32, endPoint x: 112, endPoint y: 22, distance: 121.0
click at [112, 22] on div "Clients AKENA SERRIS - 411171000" at bounding box center [209, 28] width 288 height 24
copy div "AKENA SERRIS"
click at [561, 51] on div "Actions" at bounding box center [746, 55] width 785 height 22
click at [387, 66] on div "Situation Analyse Contacts & Adresses Paramètres Actions" at bounding box center [601, 54] width 1117 height 28
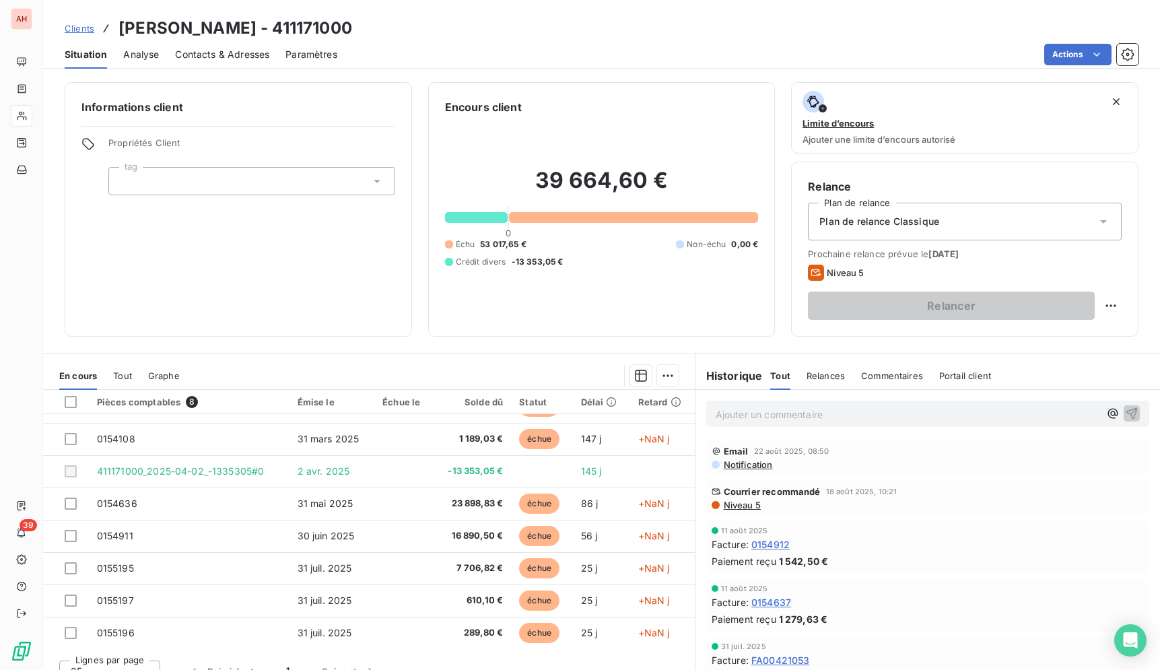
click at [399, 43] on div "Situation Analyse Contacts & Adresses Paramètres Actions" at bounding box center [601, 54] width 1117 height 28
click at [414, 30] on div "Clients AKENA SERRIS - 411171000" at bounding box center [601, 28] width 1117 height 24
click at [444, 33] on div "Clients AKENA SERRIS - 411171000" at bounding box center [601, 28] width 1117 height 24
click at [405, 57] on div "Actions" at bounding box center [746, 55] width 785 height 22
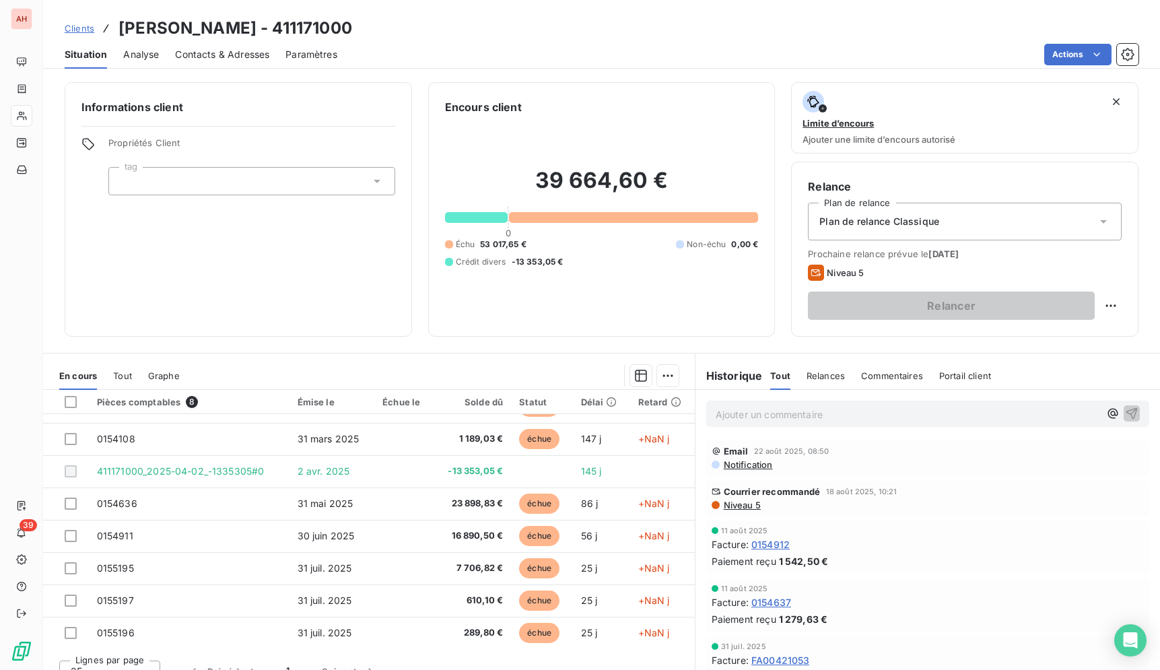
click at [405, 57] on div "Actions" at bounding box center [746, 55] width 785 height 22
click at [405, 58] on div "Actions" at bounding box center [746, 55] width 785 height 22
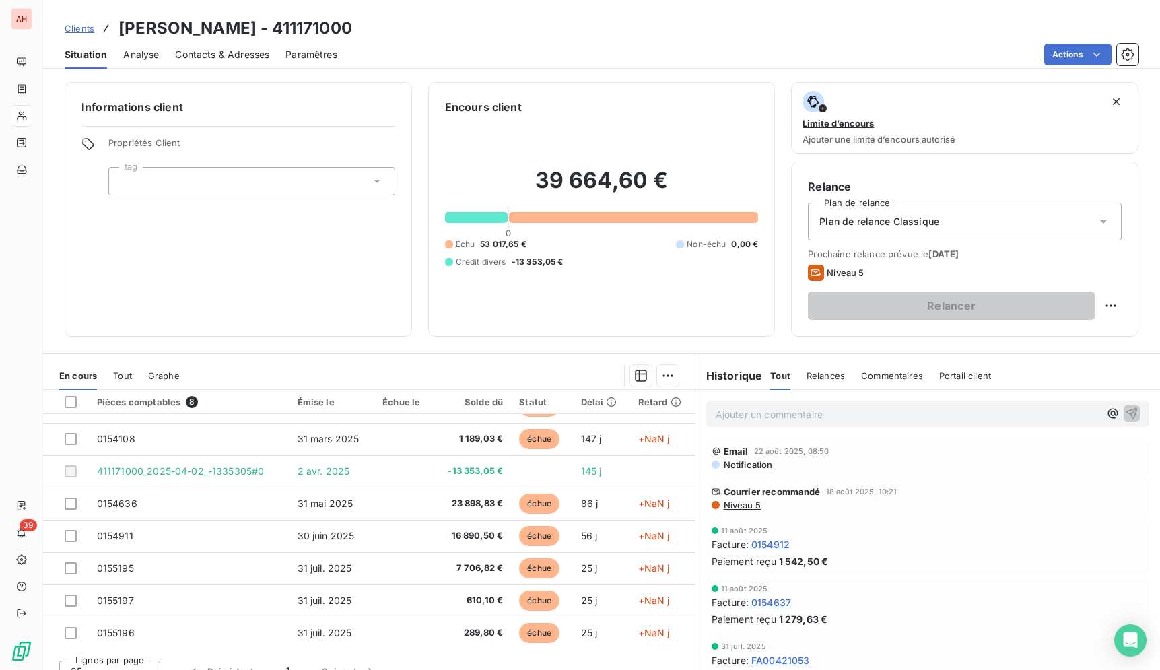
click at [405, 58] on div "Actions" at bounding box center [746, 55] width 785 height 22
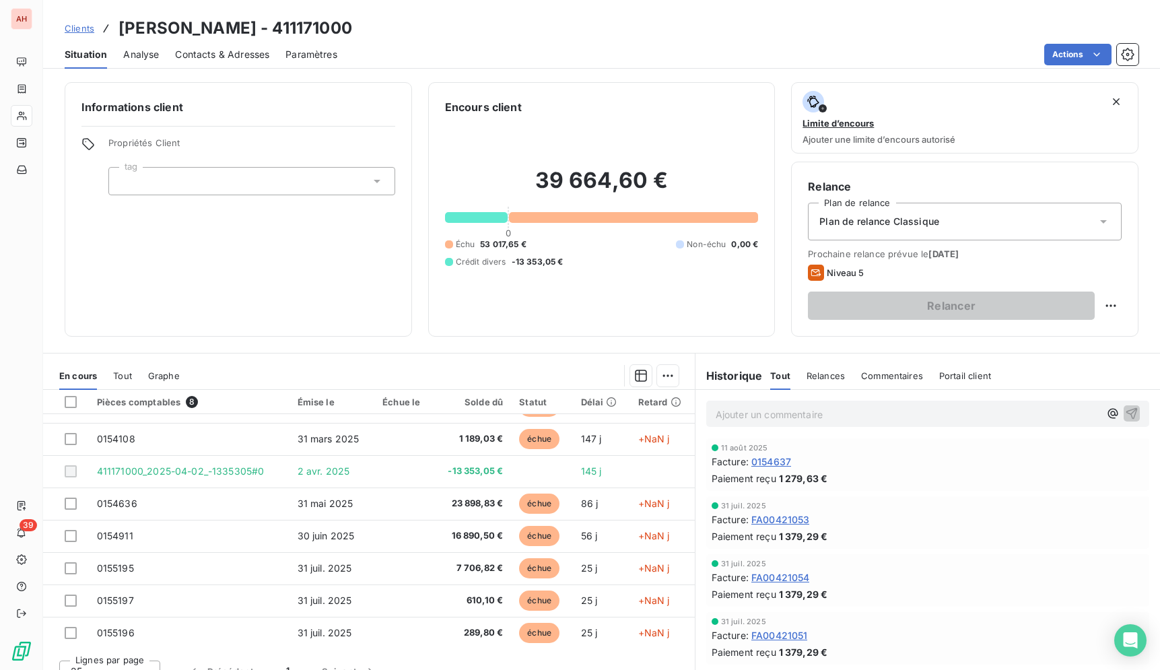
scroll to position [231, 0]
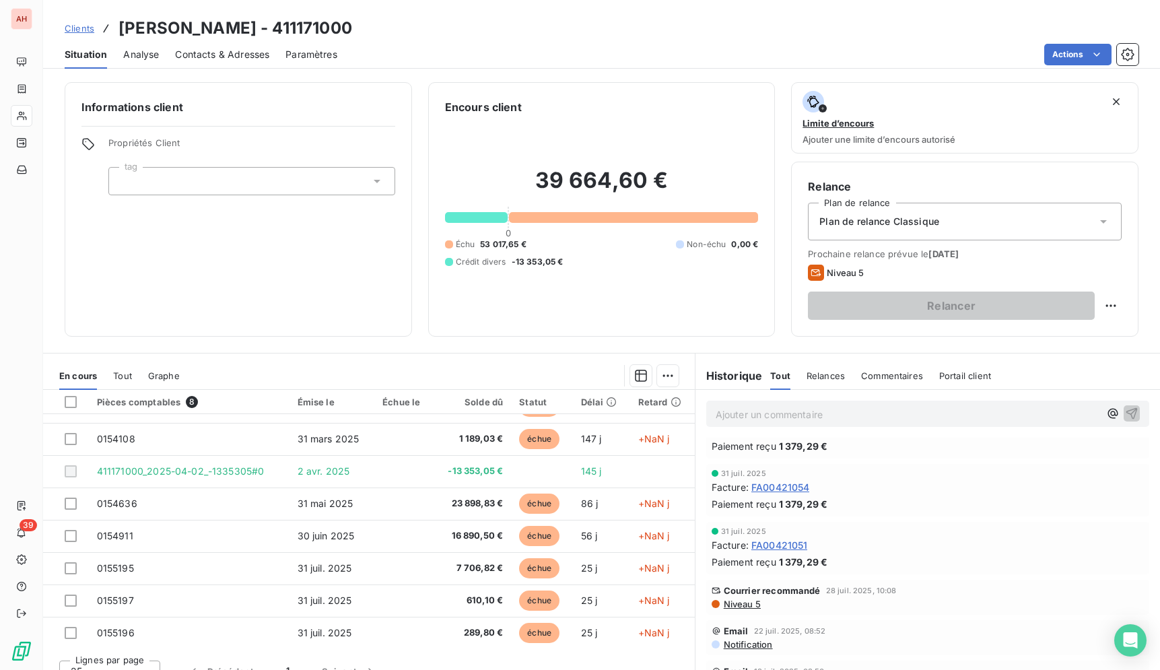
click at [585, 42] on div "Situation Analyse Contacts & Adresses Paramètres Actions" at bounding box center [601, 54] width 1117 height 28
click at [576, 31] on div "Clients AKENA SERRIS - 411171000" at bounding box center [601, 28] width 1117 height 24
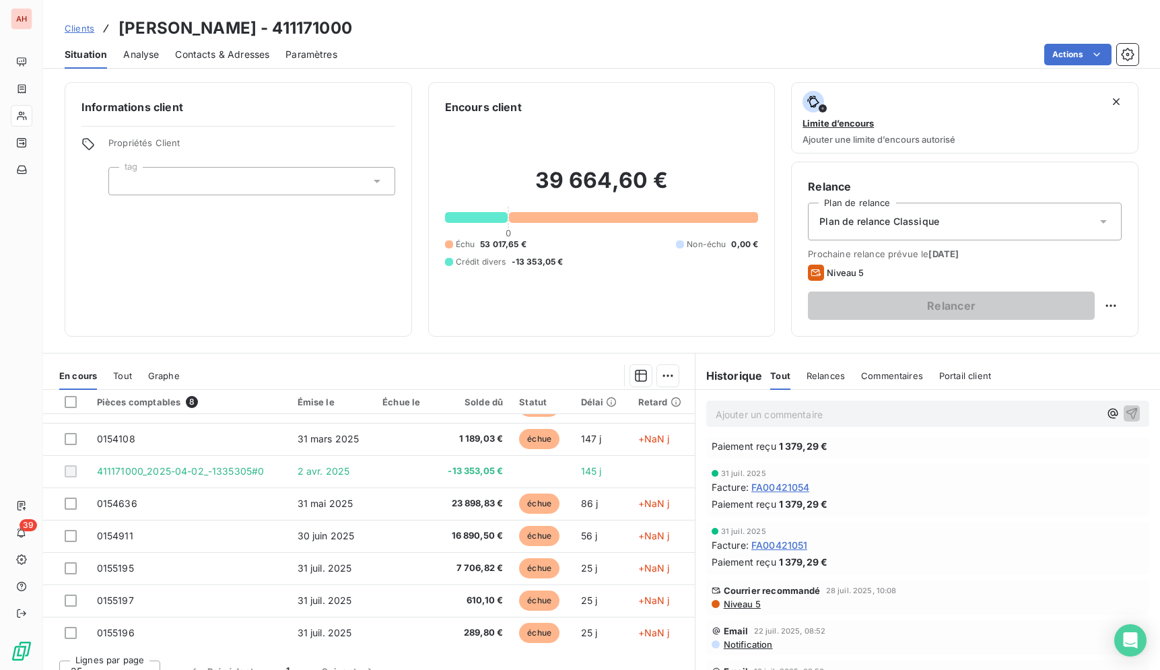
click at [576, 31] on div "Clients AKENA SERRIS - 411171000" at bounding box center [601, 28] width 1117 height 24
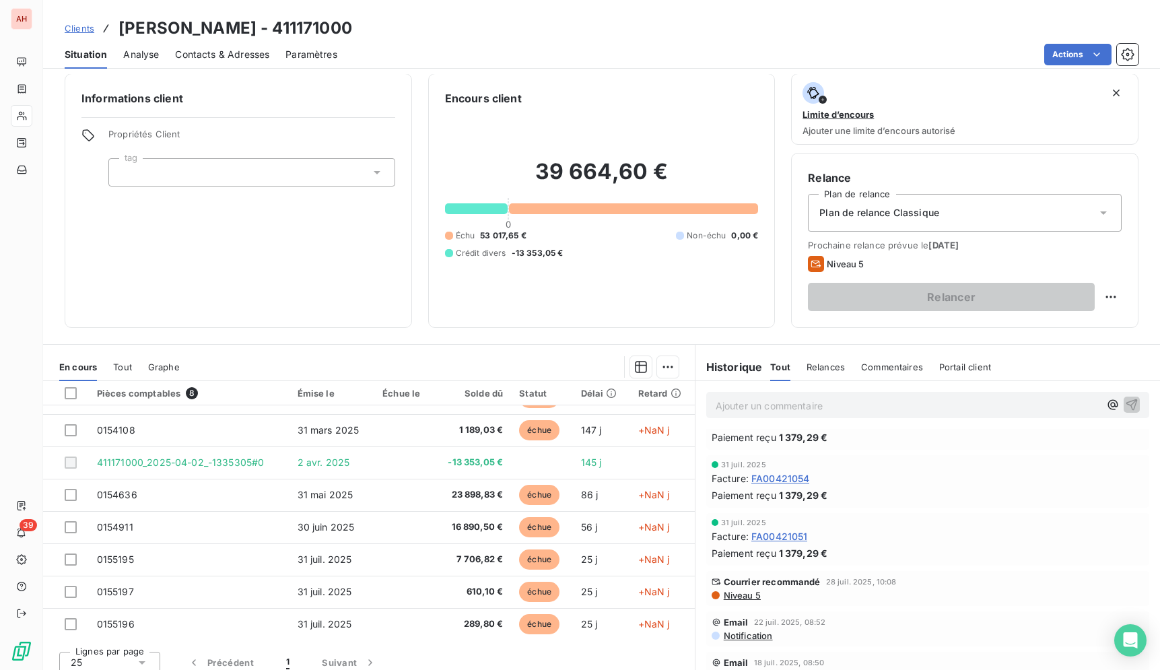
scroll to position [0, 0]
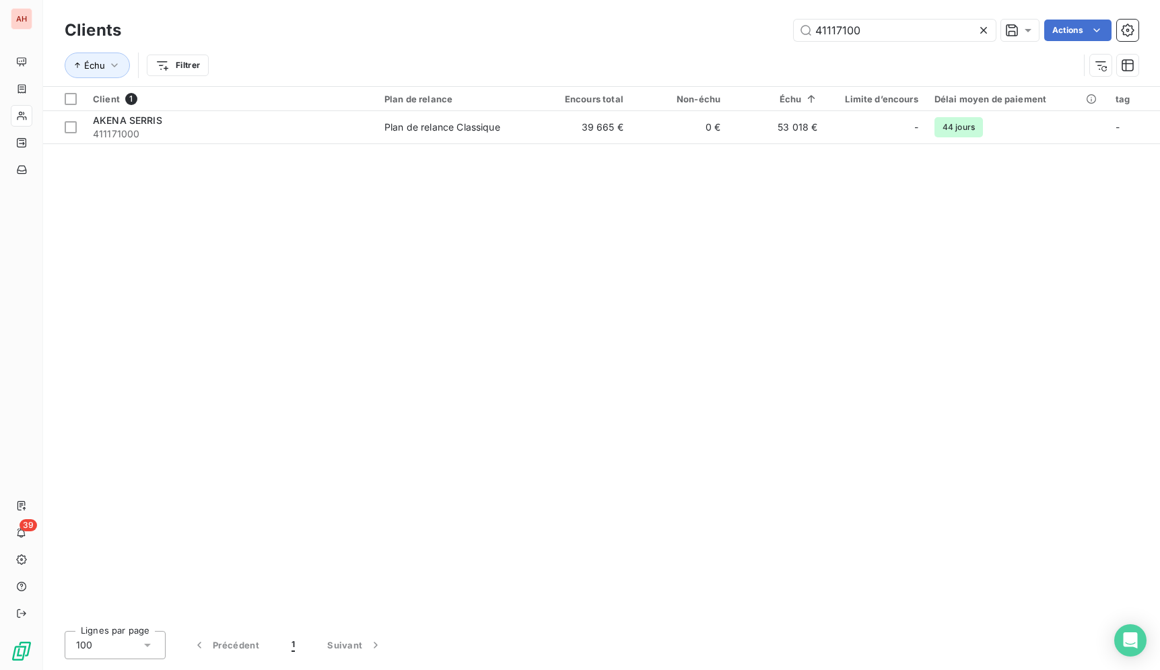
click at [891, 284] on div "Client 1 Plan de relance Encours total Non-échu Échu Limite d’encours Délai moy…" at bounding box center [601, 353] width 1117 height 533
click at [401, 271] on div "Client 1 Plan de relance Encours total Non-échu Échu Limite d’encours Délai moy…" at bounding box center [601, 353] width 1117 height 533
